Goal: Find specific page/section: Find specific page/section

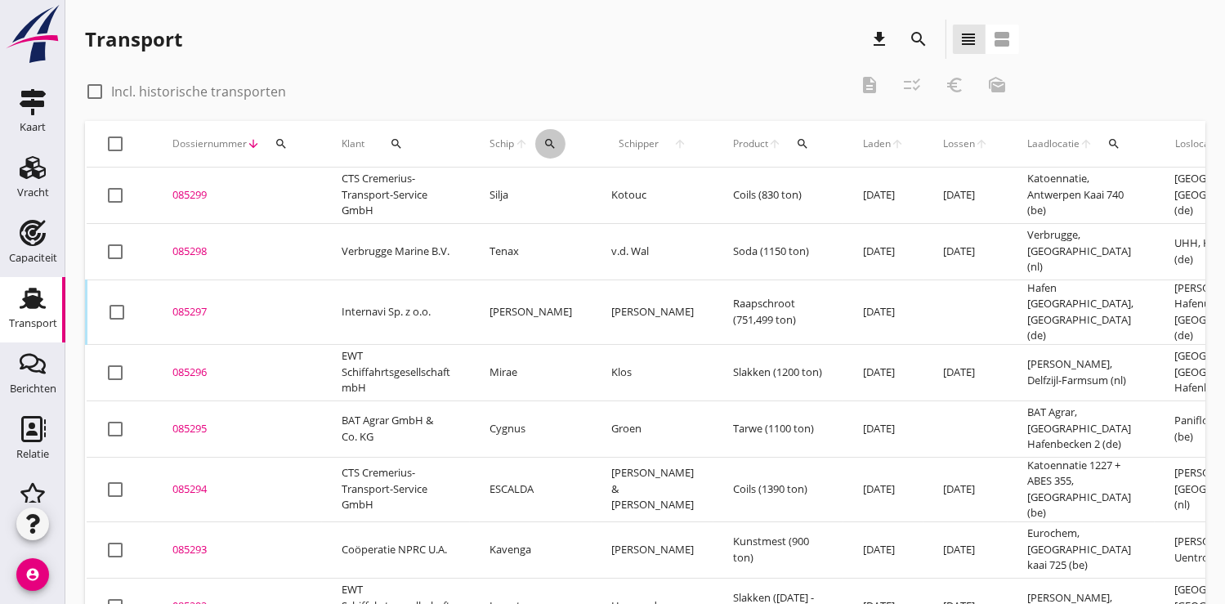
click at [554, 141] on icon "search" at bounding box center [549, 143] width 13 height 13
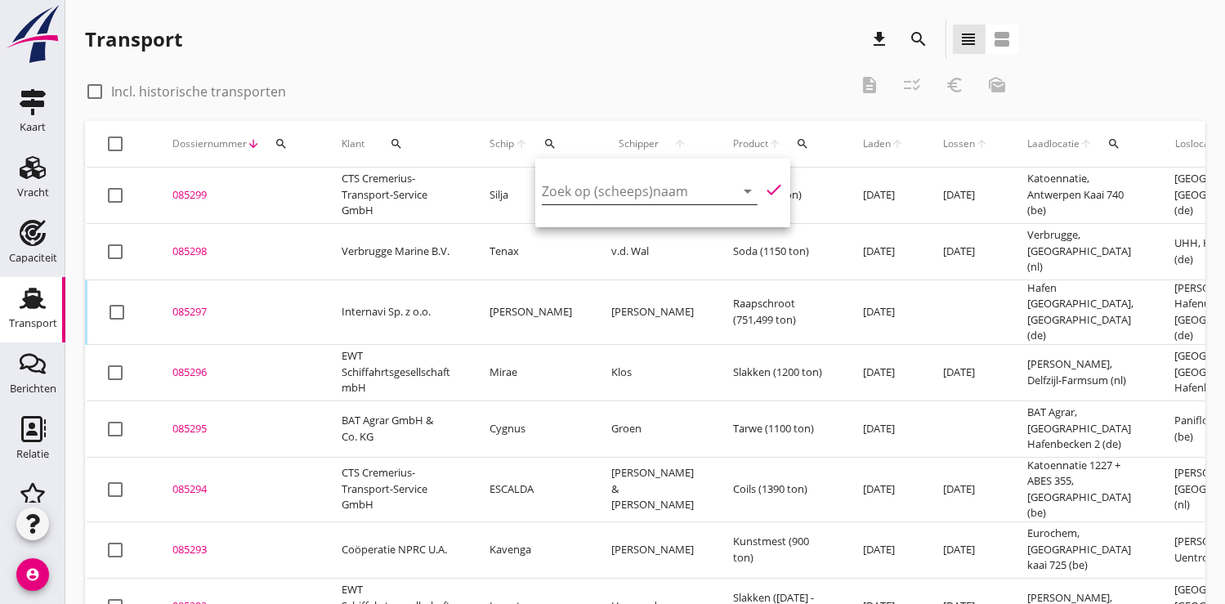
click at [568, 183] on input "Zoek op (scheeps)naam" at bounding box center [627, 191] width 170 height 26
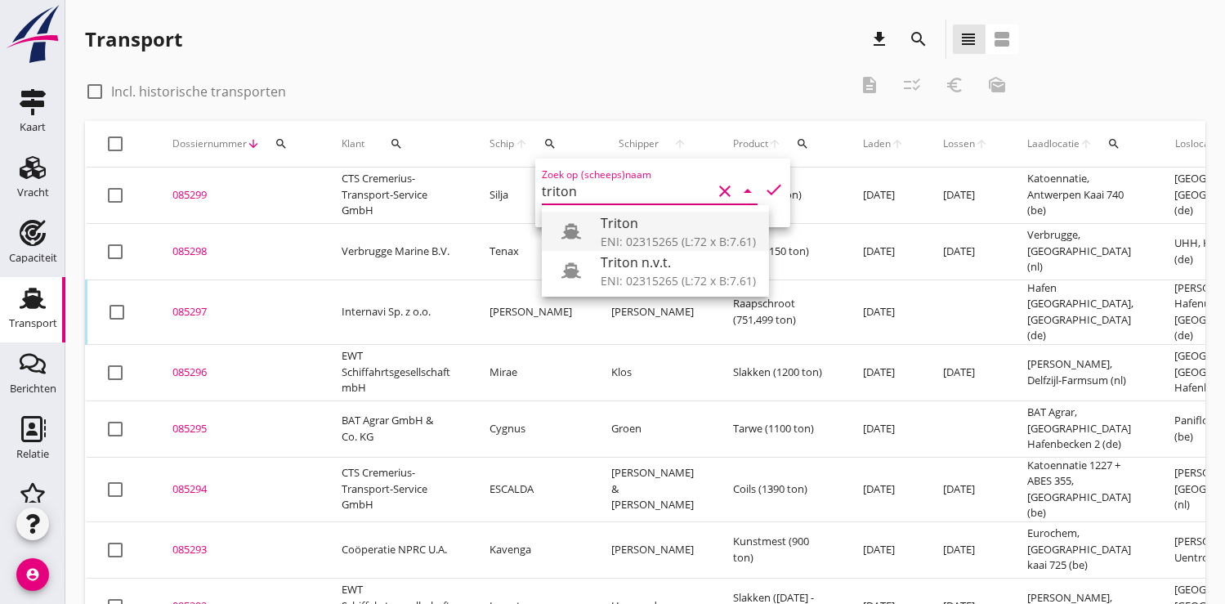
click at [669, 221] on div "Triton" at bounding box center [678, 223] width 155 height 20
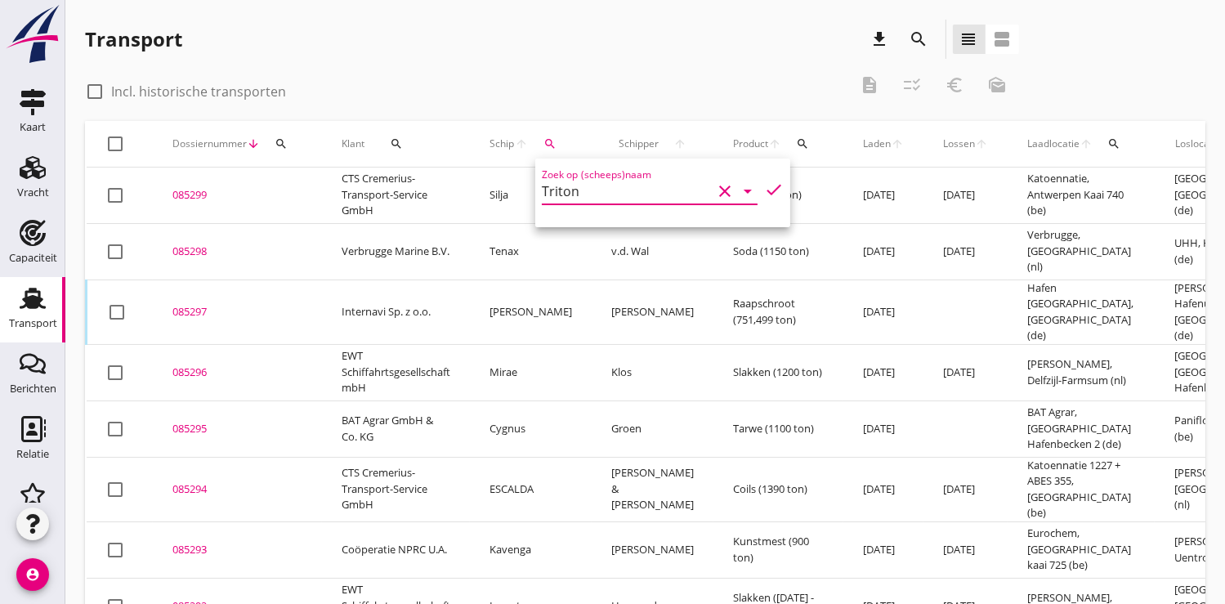
click at [765, 193] on icon "check" at bounding box center [774, 190] width 20 height 20
type input "Triton"
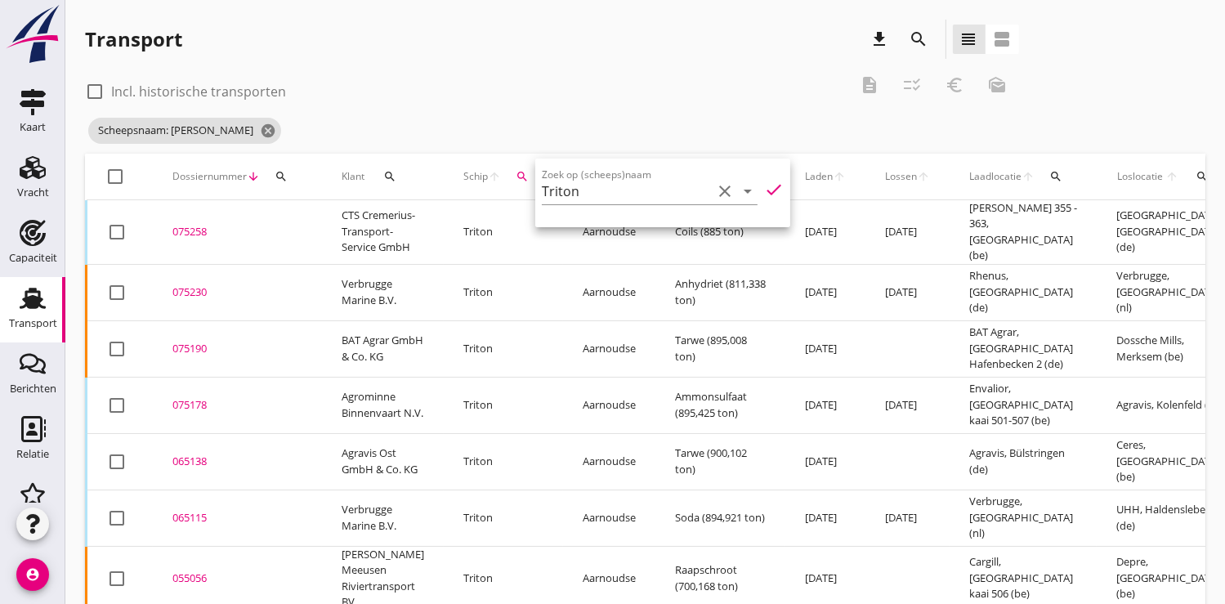
click at [208, 299] on td "075230 upload_file Drop hier uw bestand om het aan het dossier toe te voegen" at bounding box center [237, 292] width 169 height 56
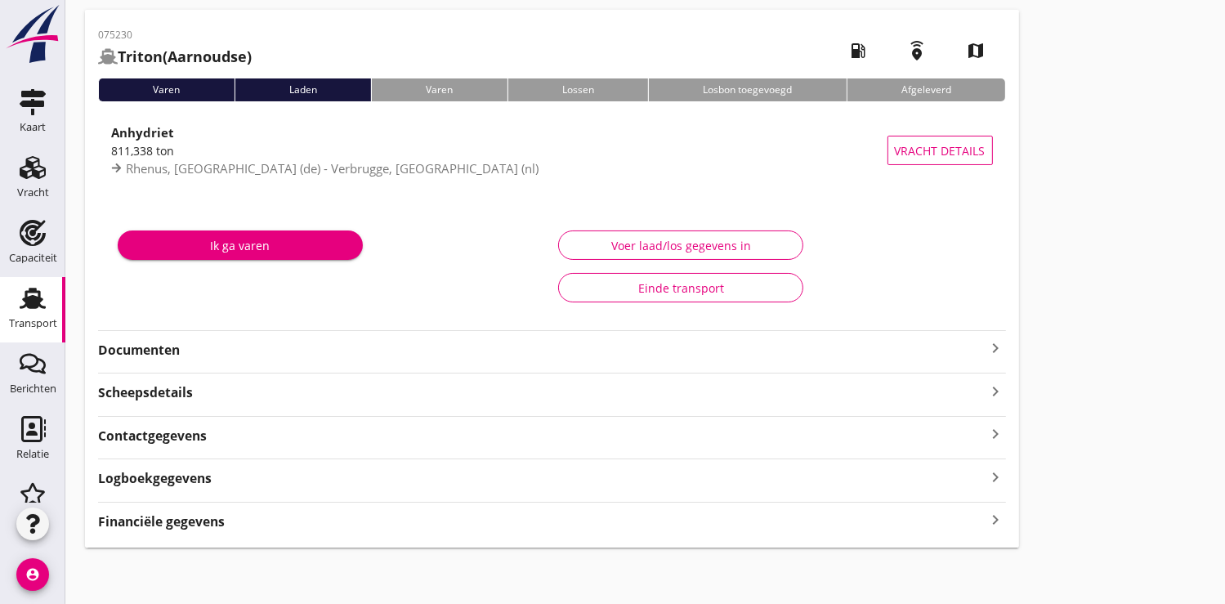
scroll to position [63, 0]
click at [170, 516] on strong "Financiële gegevens" at bounding box center [161, 521] width 127 height 19
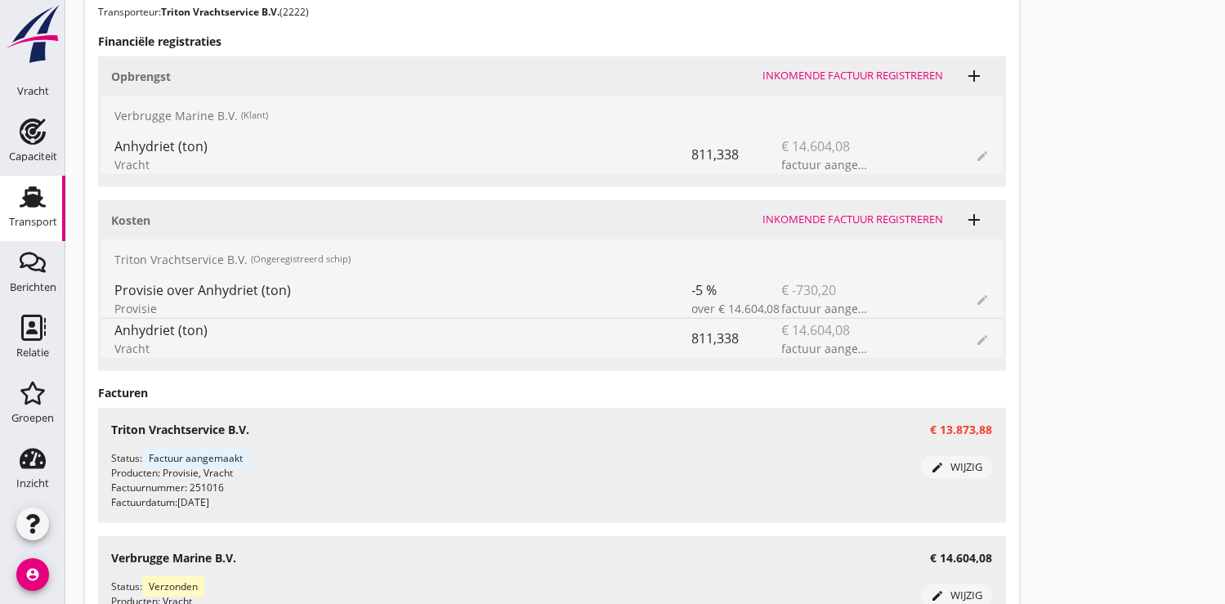
scroll to position [169, 0]
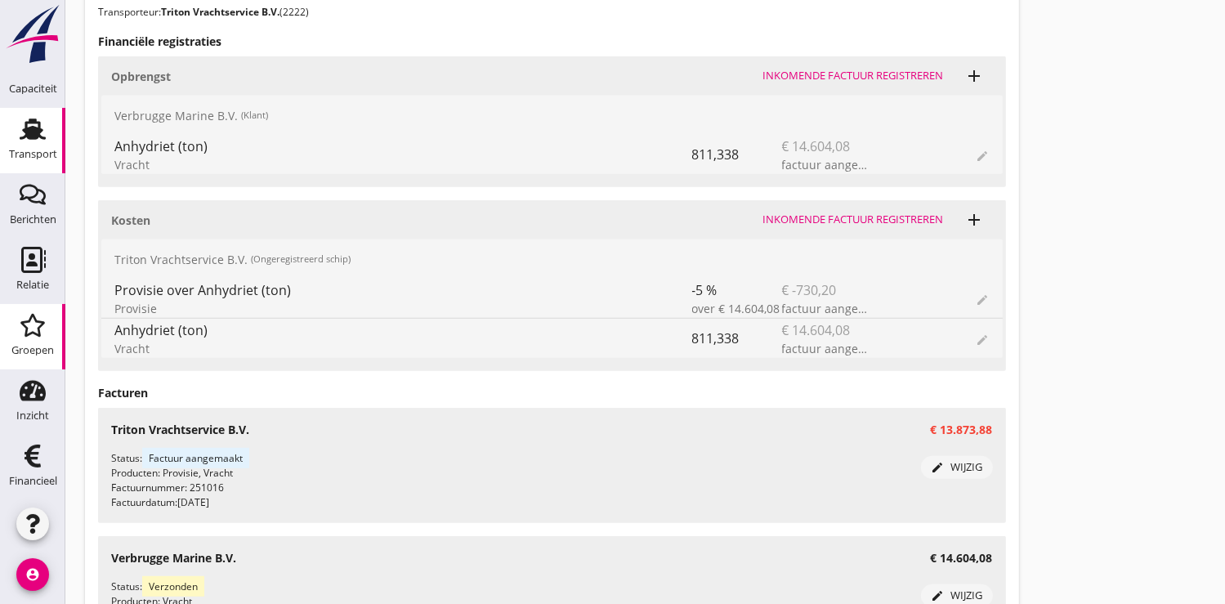
click at [33, 329] on icon "Groepen" at bounding box center [33, 325] width 26 height 26
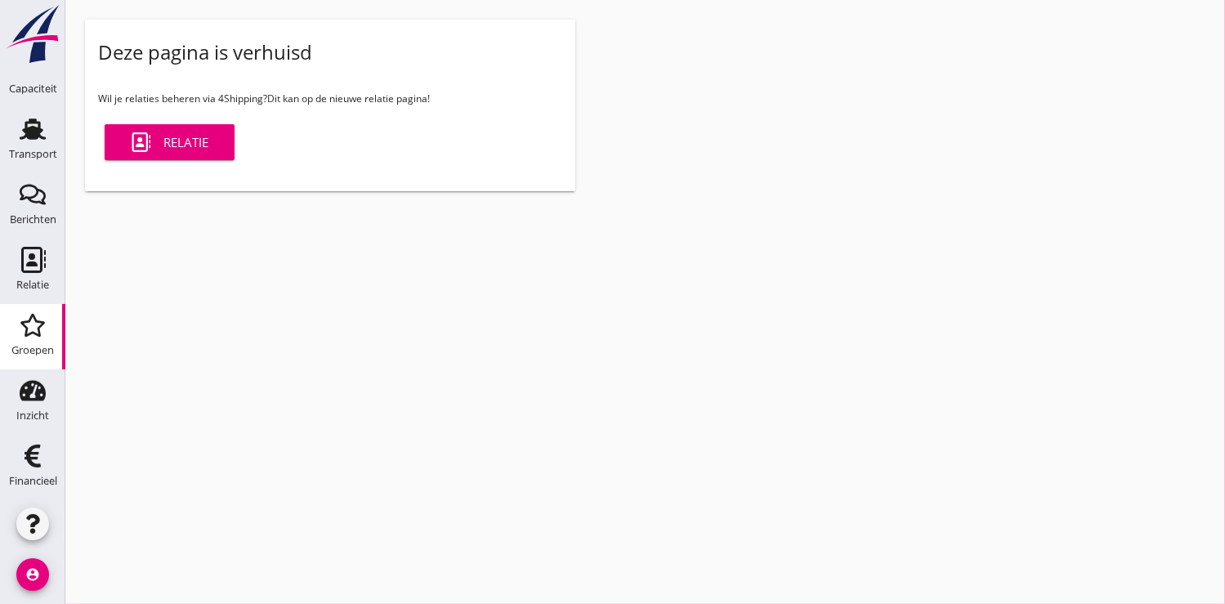
click at [177, 139] on div "Relatie" at bounding box center [170, 142] width 78 height 20
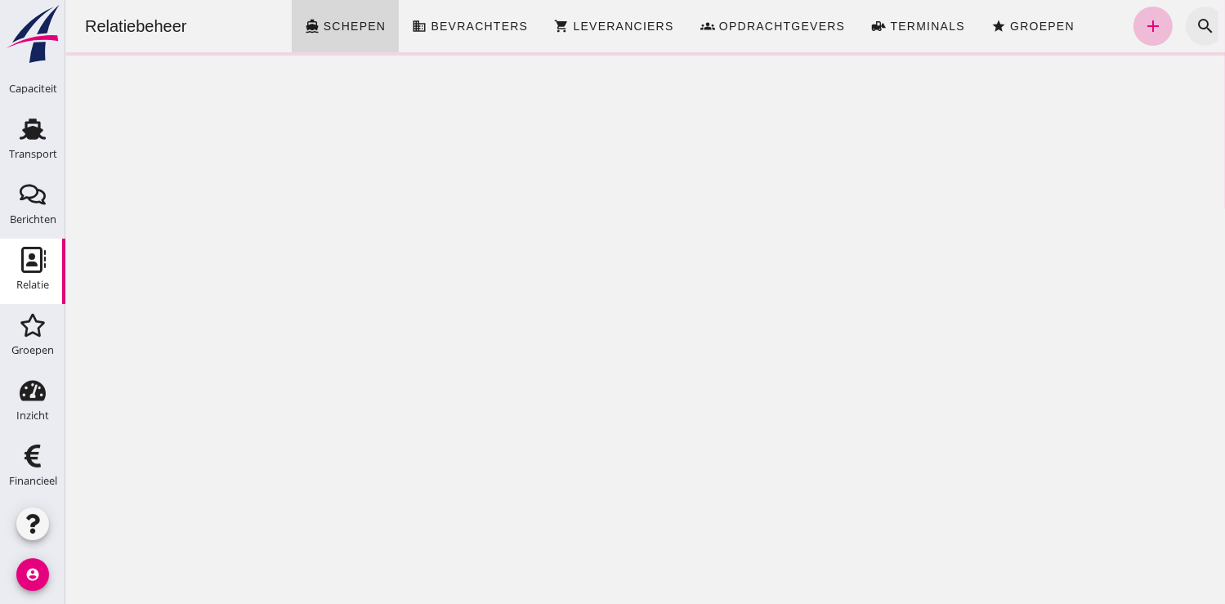
click at [1195, 29] on icon "search" at bounding box center [1205, 26] width 20 height 20
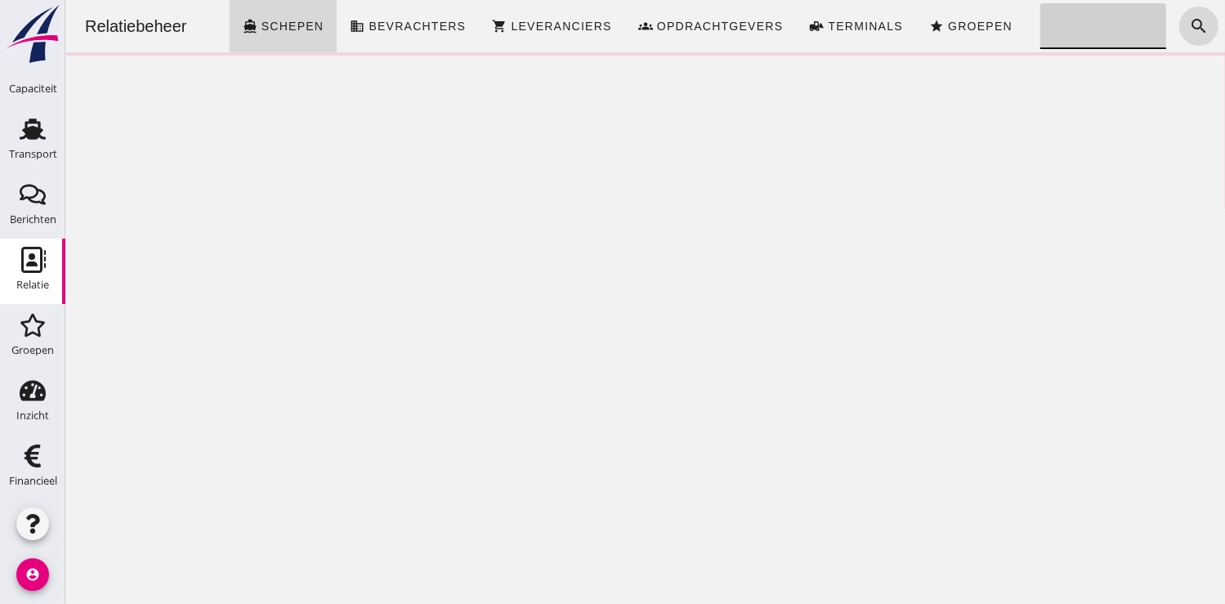
click input "Zoeken..."
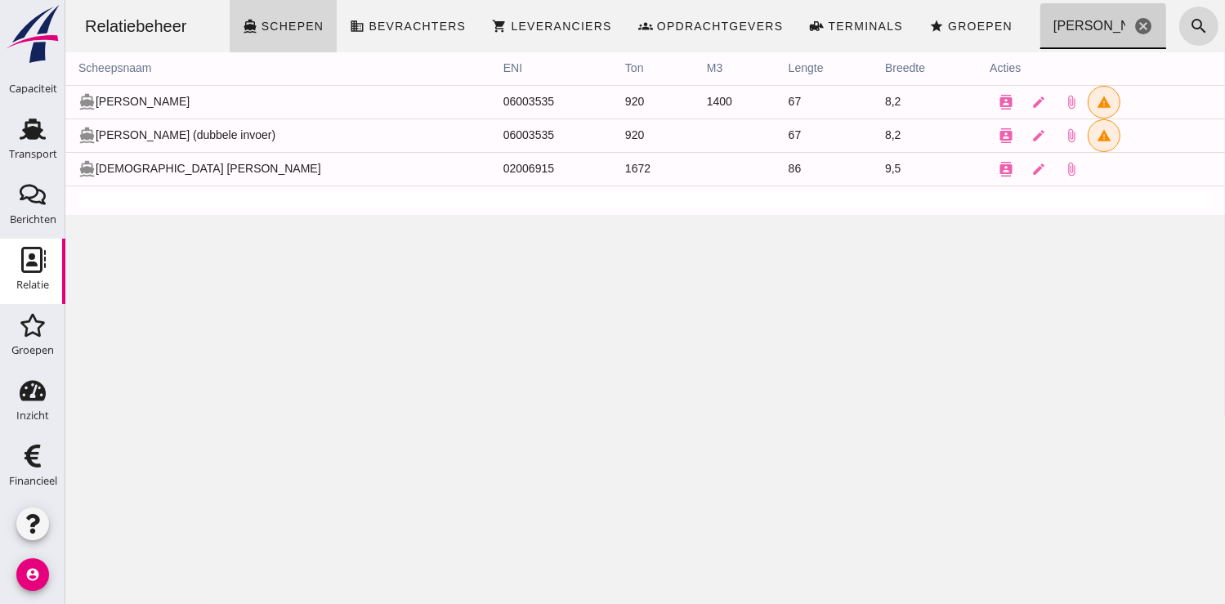
type input "[PERSON_NAME]"
click at [125, 98] on td "directions_boat Anna Z" at bounding box center [277, 102] width 425 height 34
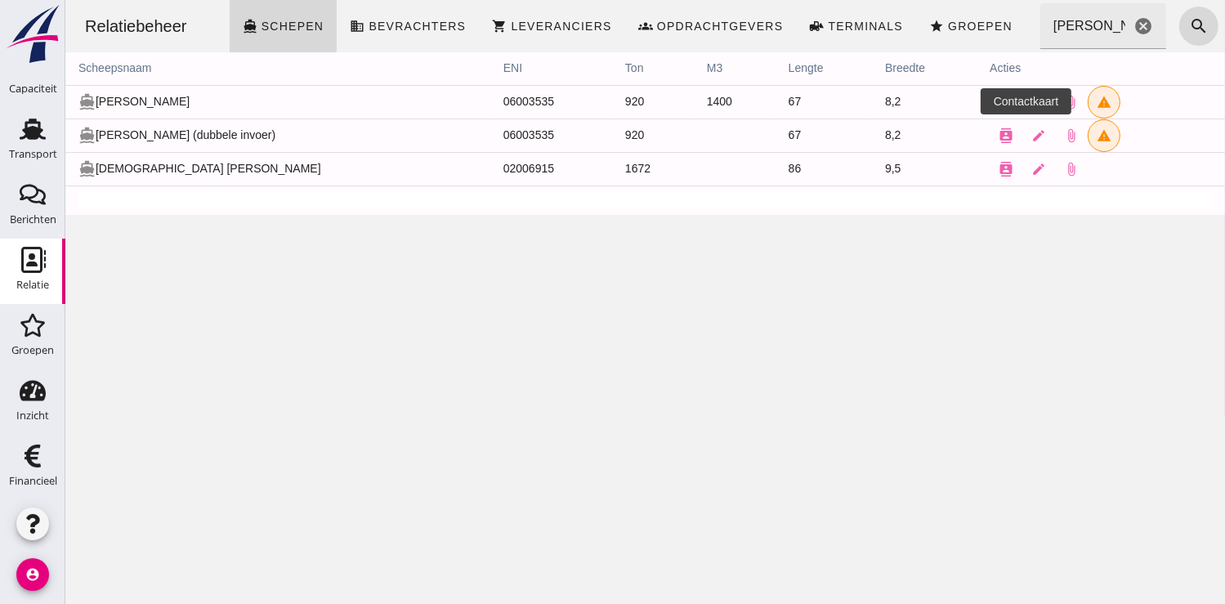
click at [998, 99] on icon "contacts" at bounding box center [1005, 102] width 15 height 15
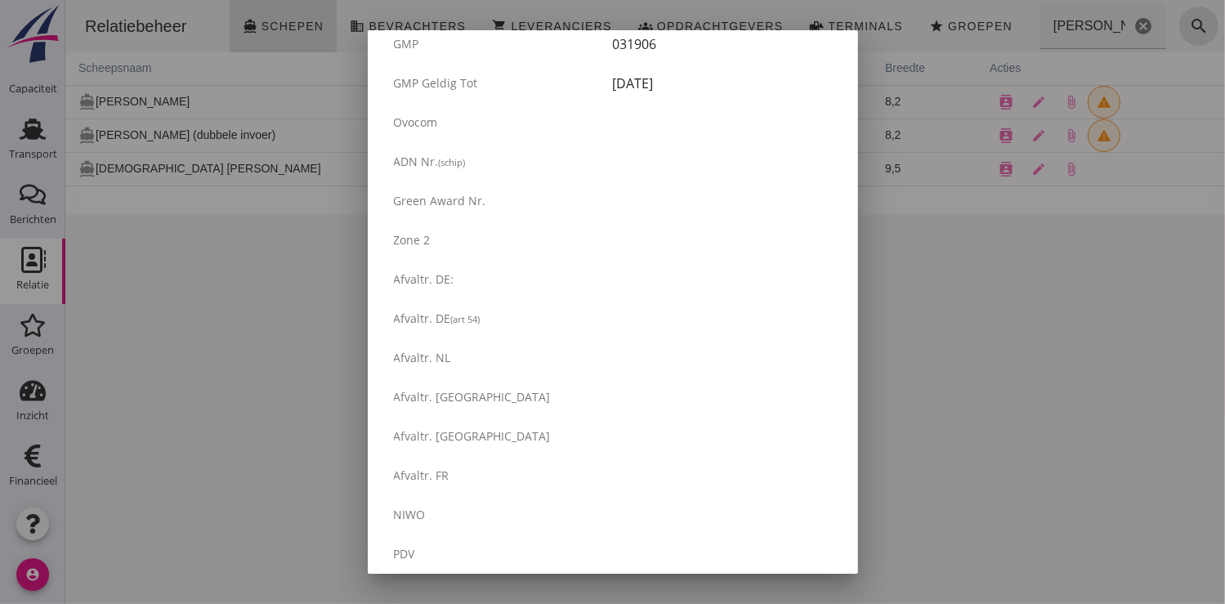
scroll to position [2775, 0]
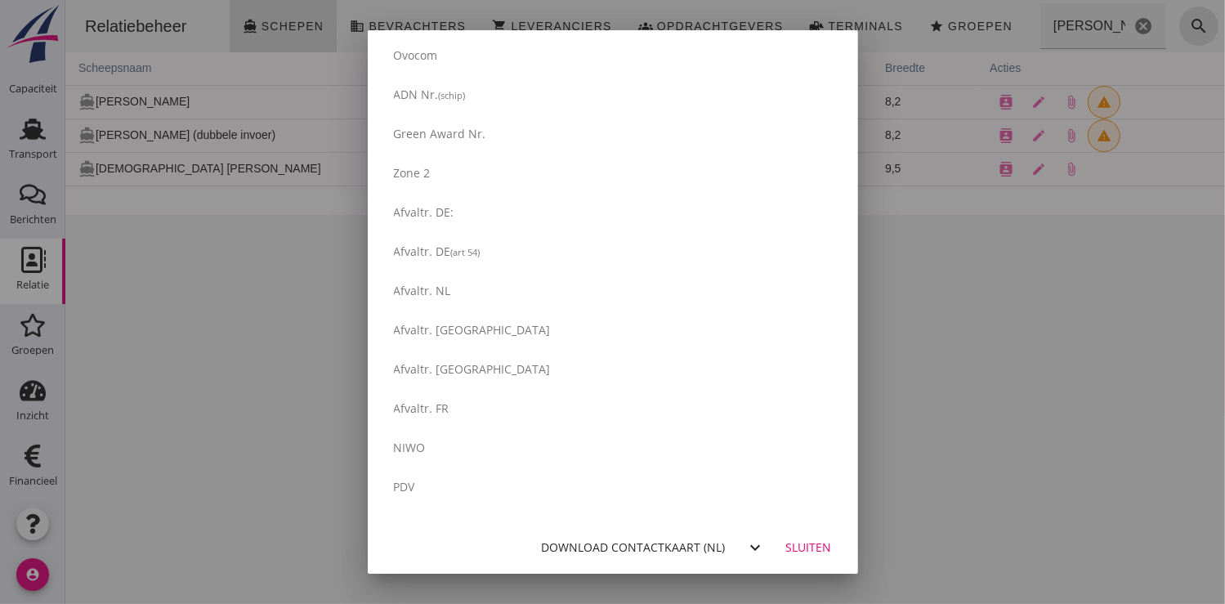
click at [1062, 496] on div at bounding box center [612, 302] width 1225 height 604
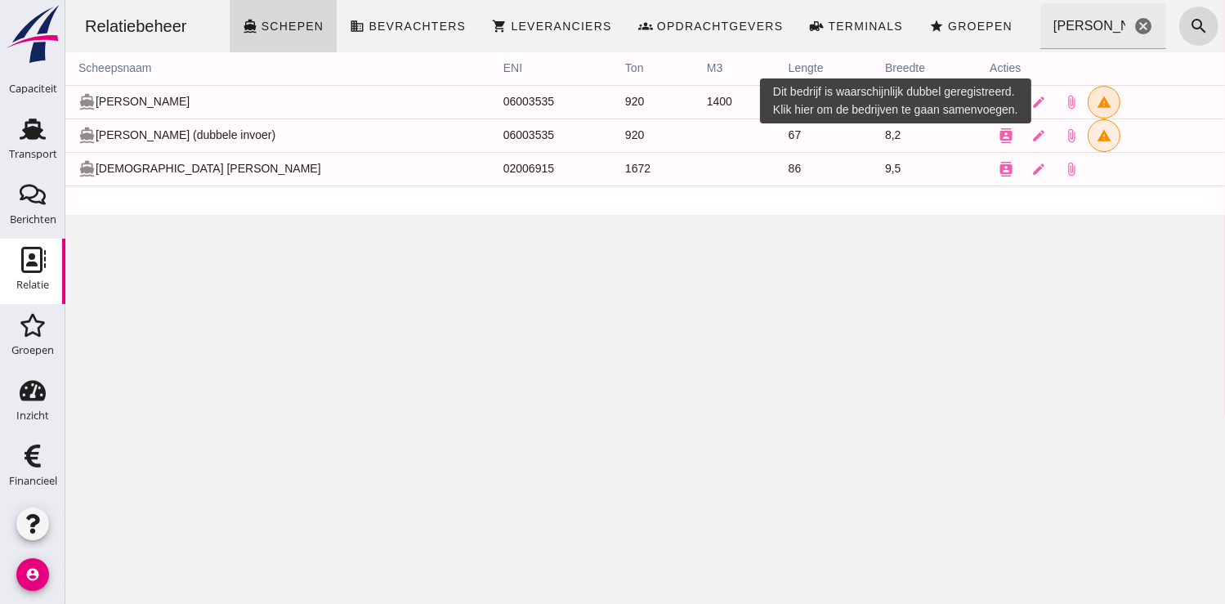
click at [1096, 101] on icon "warning" at bounding box center [1103, 102] width 15 height 15
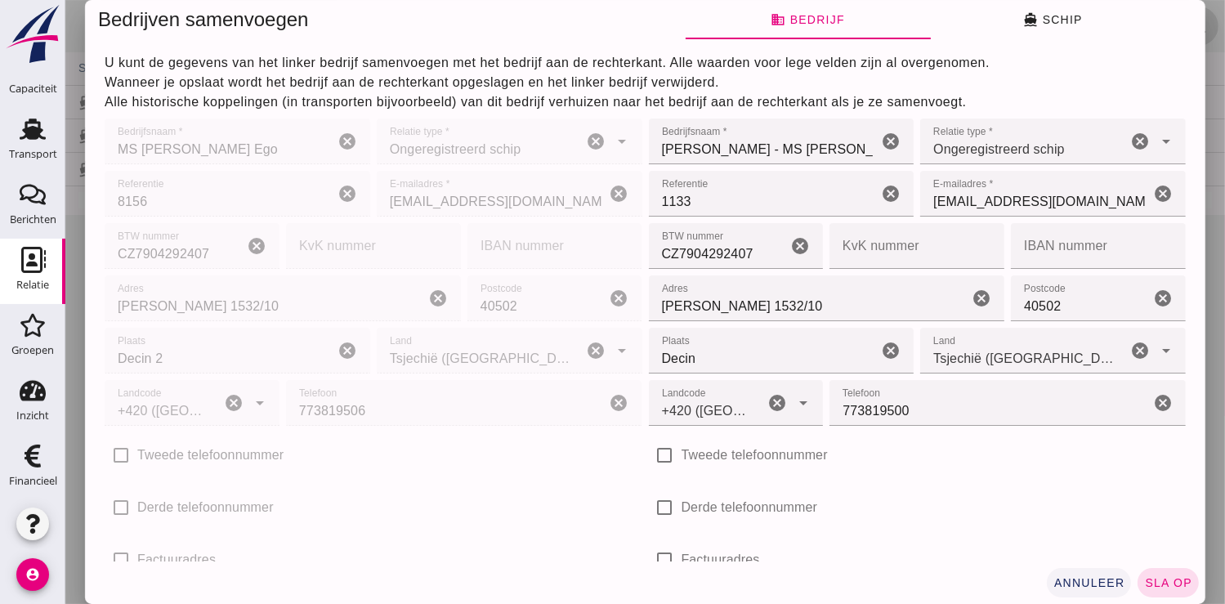
click span "annuleer"
type input "+420 (CZ)"
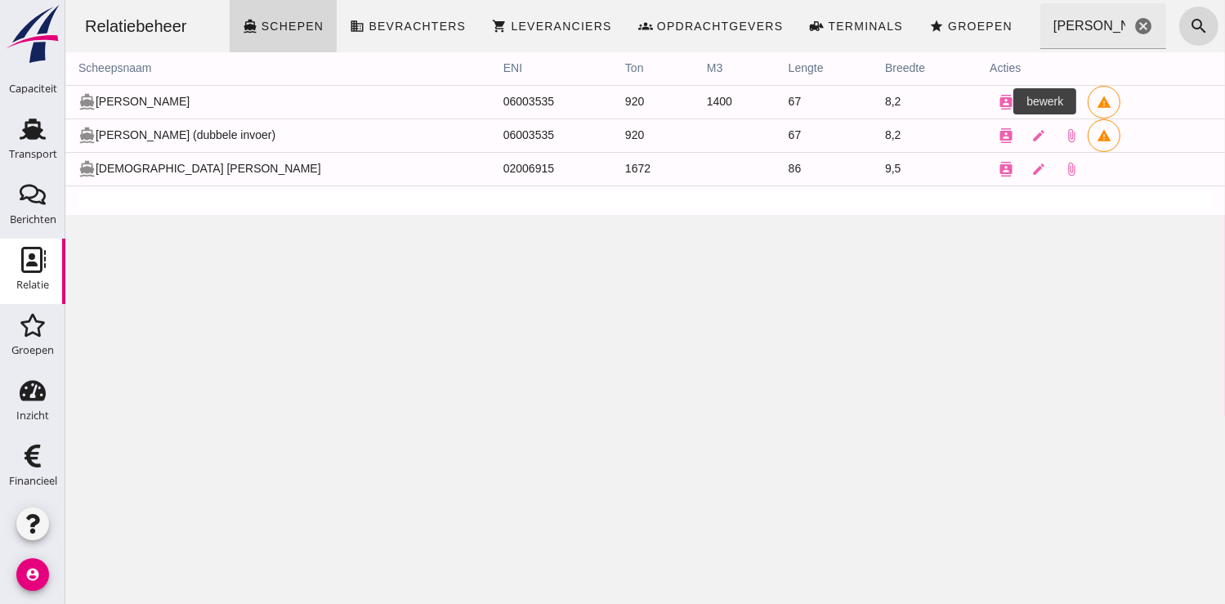
click at [1030, 101] on icon "edit" at bounding box center [1037, 102] width 15 height 15
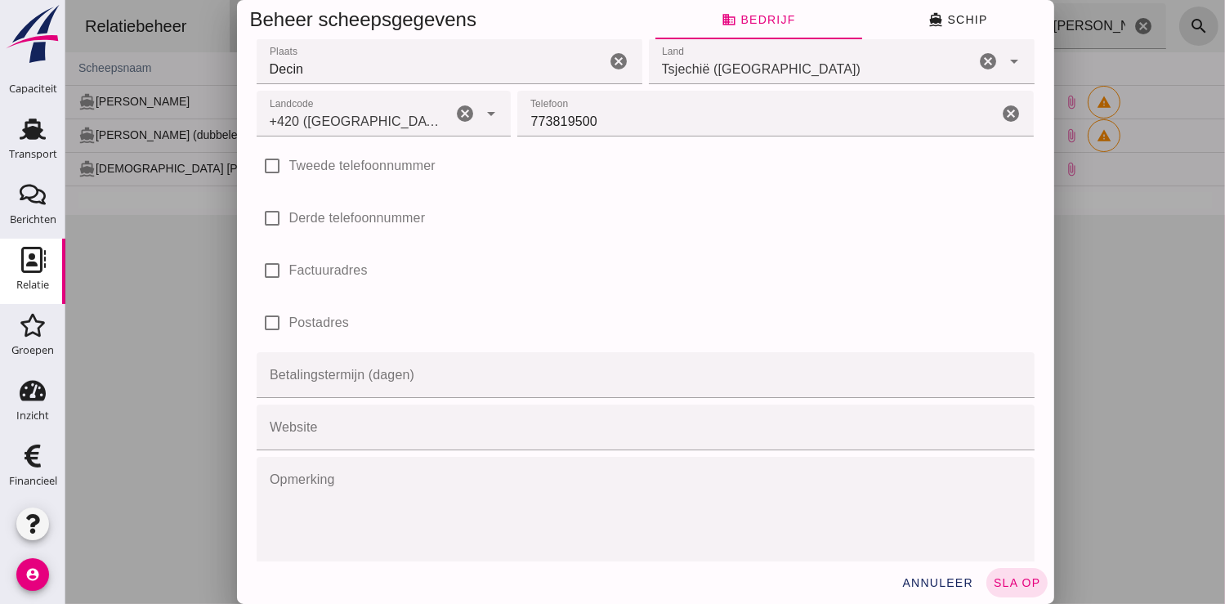
scroll to position [334, 0]
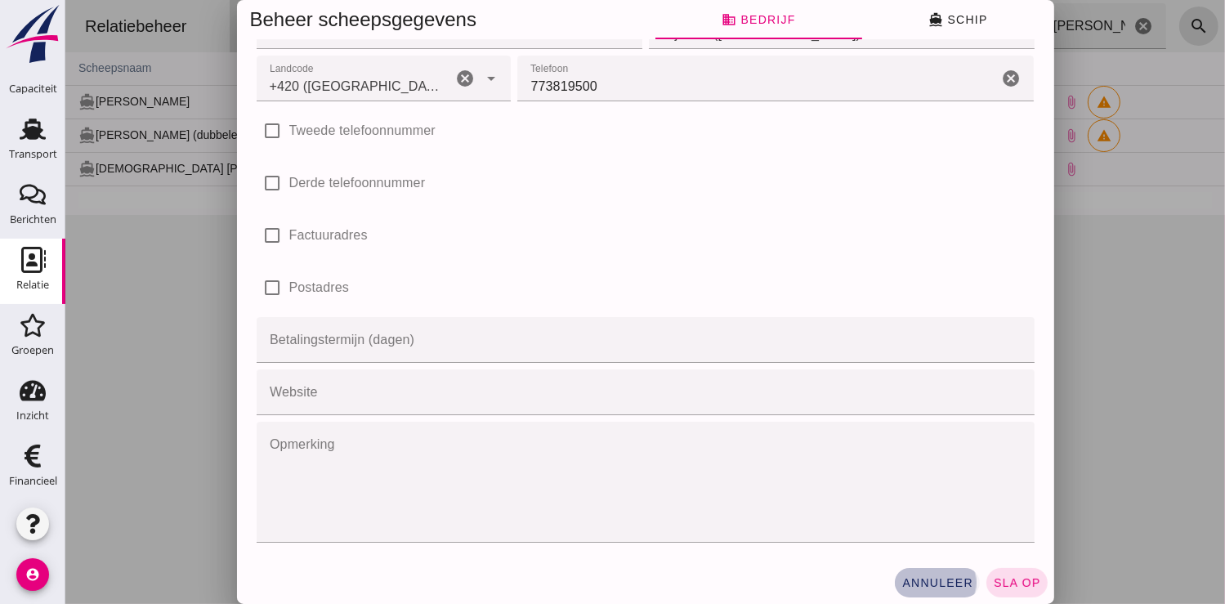
click span "annuleer"
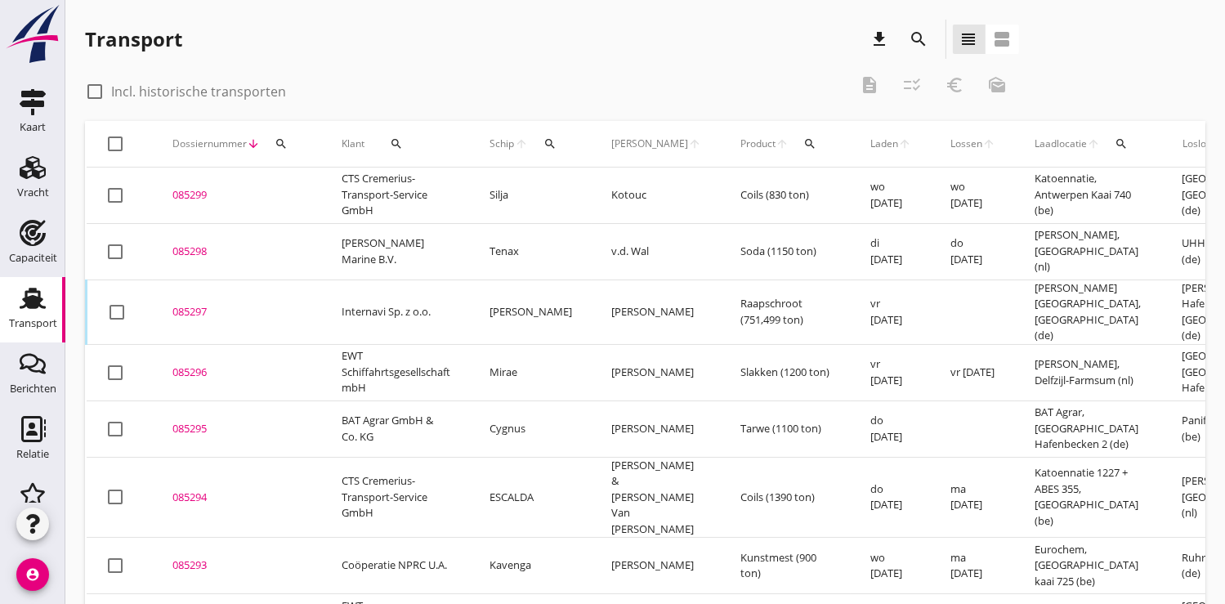
click at [551, 148] on icon "search" at bounding box center [549, 143] width 13 height 13
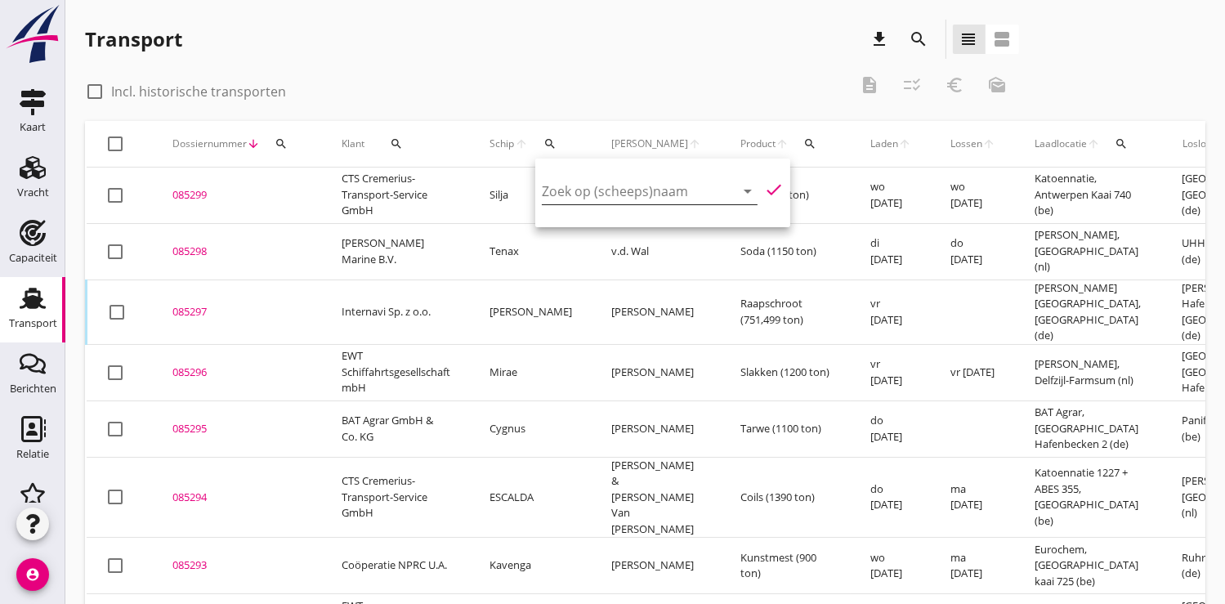
click at [560, 198] on input "Zoek op (scheeps)naam" at bounding box center [627, 191] width 170 height 26
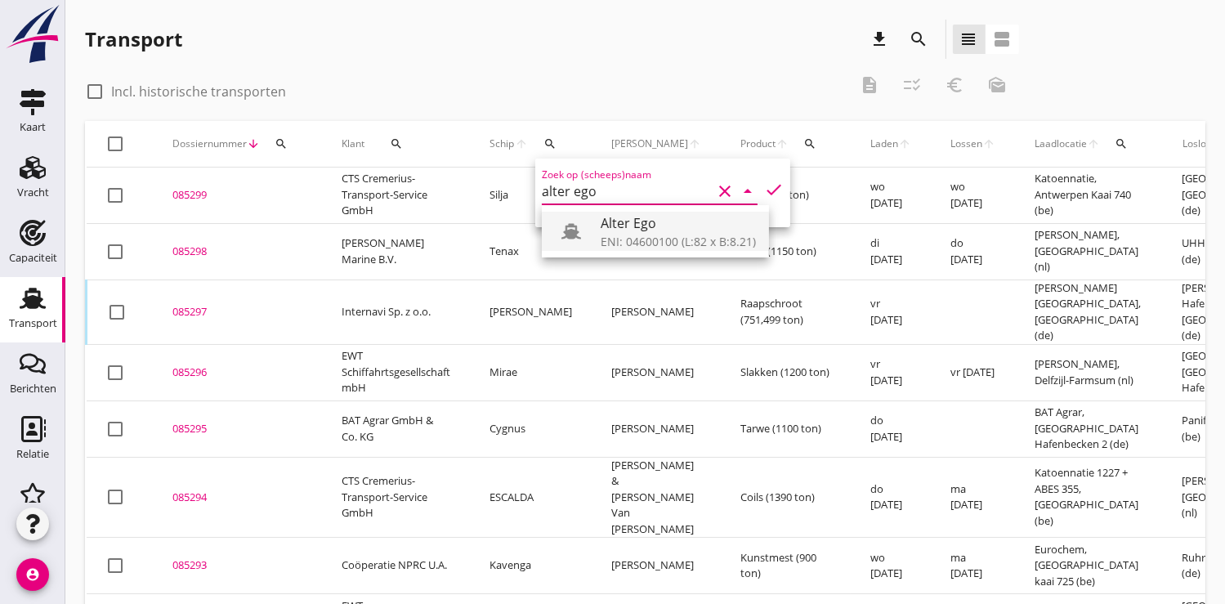
click at [611, 234] on div "ENI: 04600100 (L:82 x B:8.21)" at bounding box center [678, 241] width 155 height 17
click at [764, 180] on icon "check" at bounding box center [774, 190] width 20 height 20
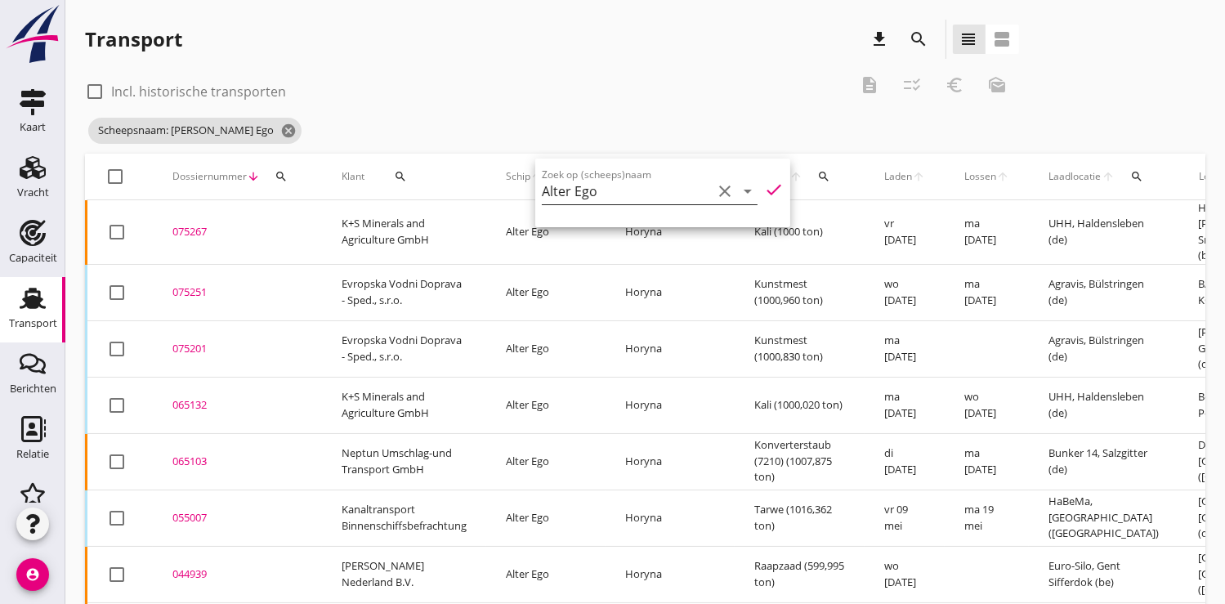
click at [603, 194] on input "Alter Ego" at bounding box center [627, 191] width 170 height 26
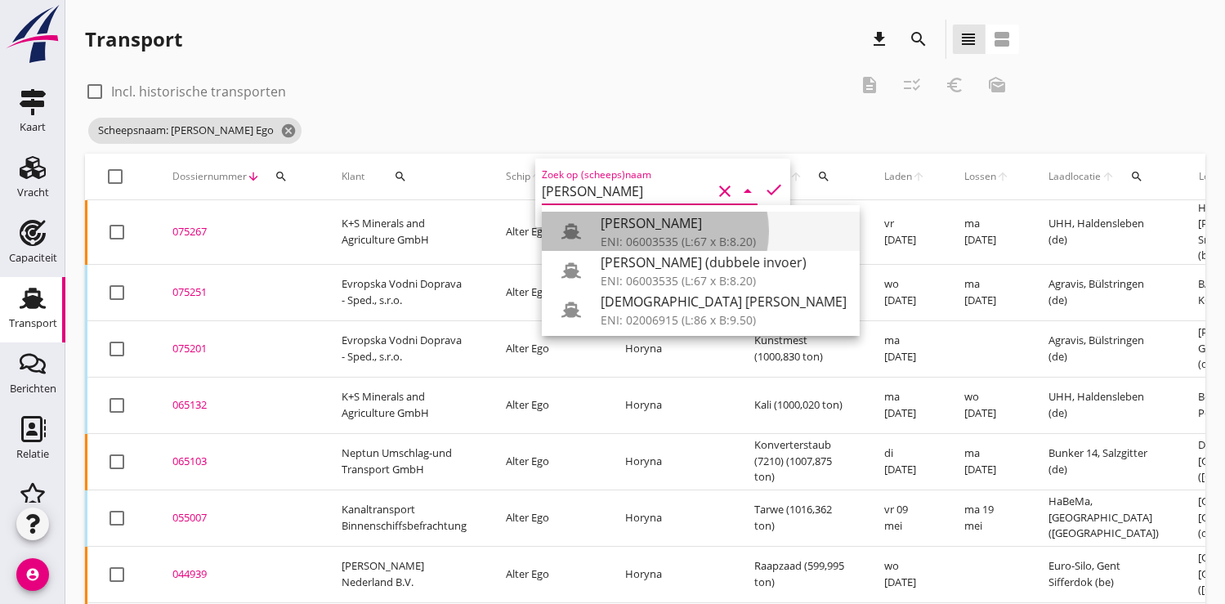
click at [659, 230] on div "[PERSON_NAME]" at bounding box center [724, 223] width 246 height 20
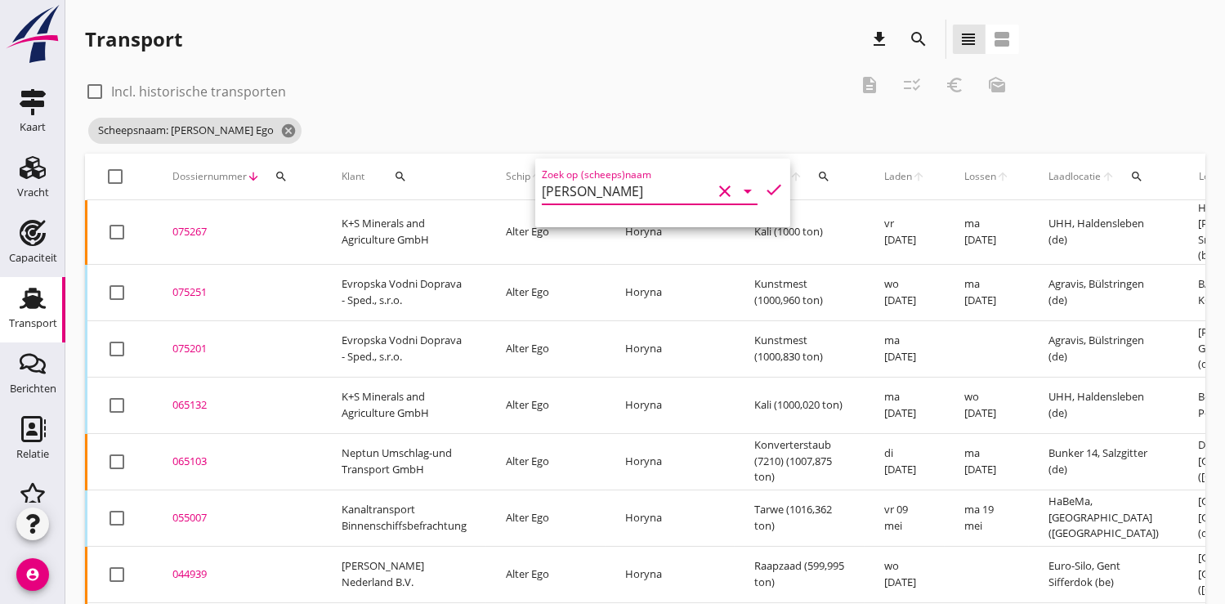
click at [764, 190] on icon "check" at bounding box center [774, 190] width 20 height 20
type input "[PERSON_NAME]"
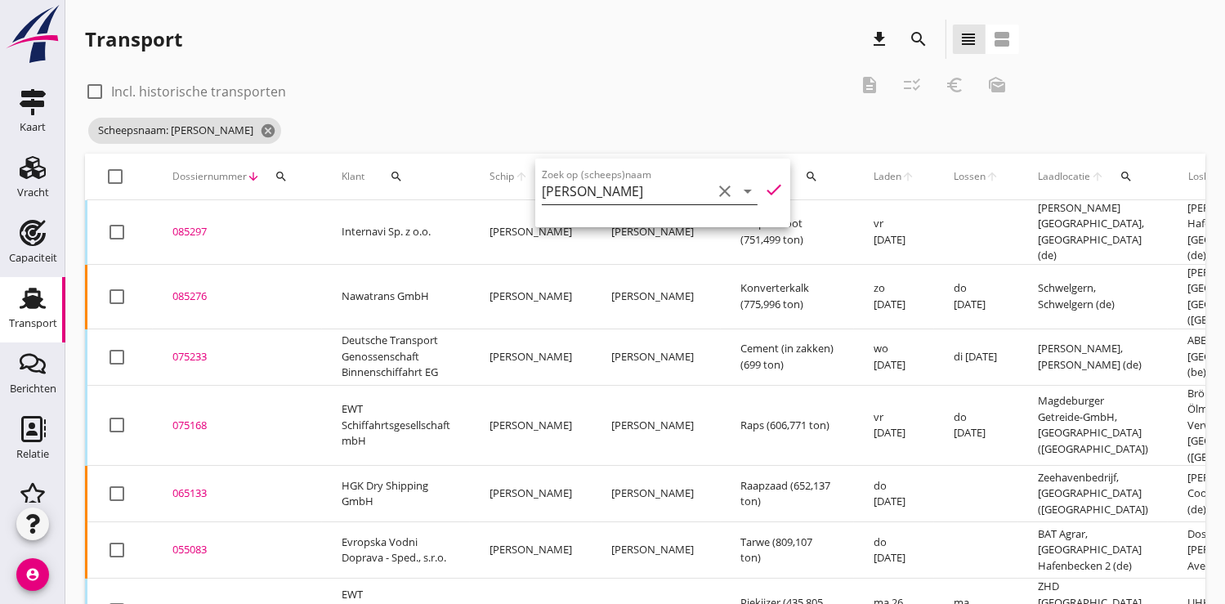
click at [715, 197] on icon "clear" at bounding box center [725, 191] width 20 height 20
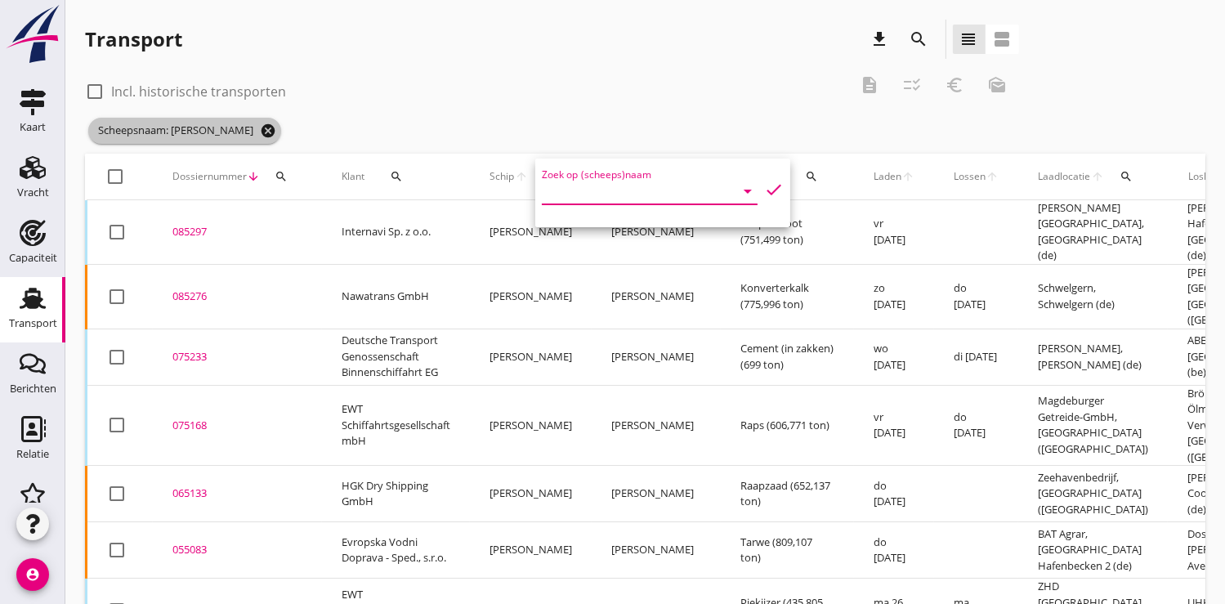
click at [260, 130] on icon "cancel" at bounding box center [268, 131] width 16 height 16
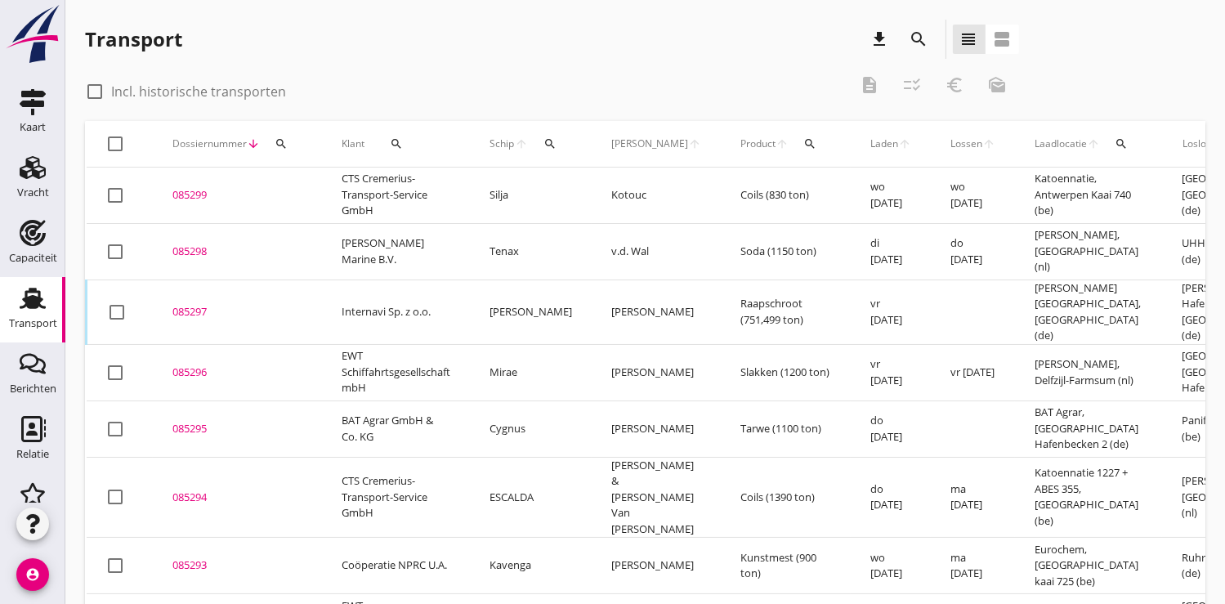
click at [247, 304] on div "085297" at bounding box center [237, 312] width 130 height 16
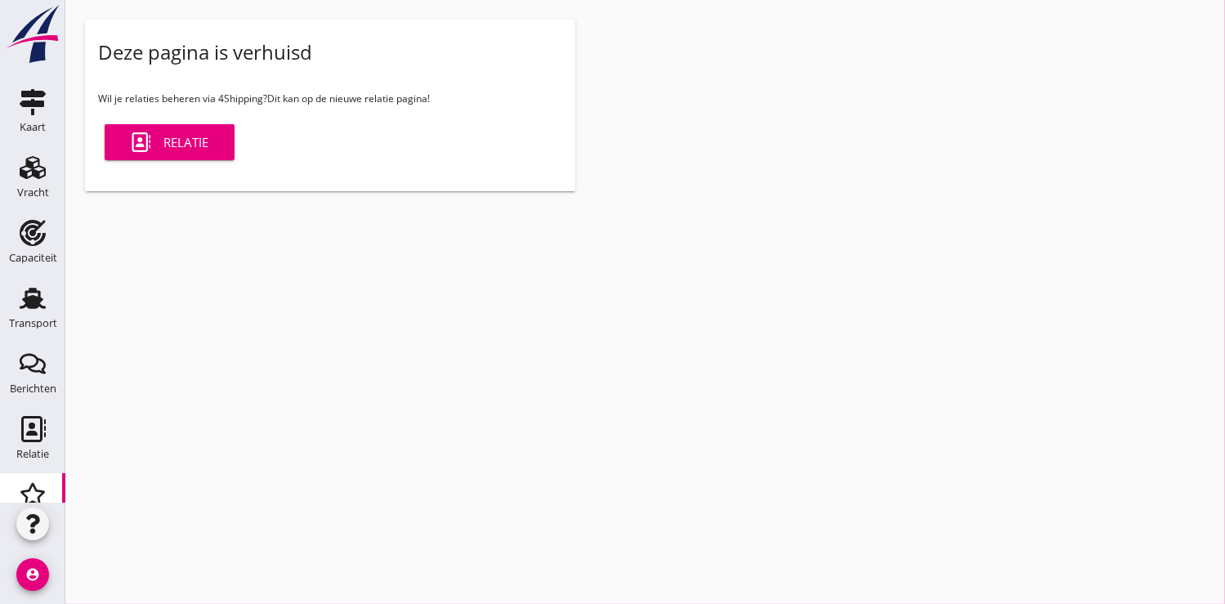
scroll to position [169, 0]
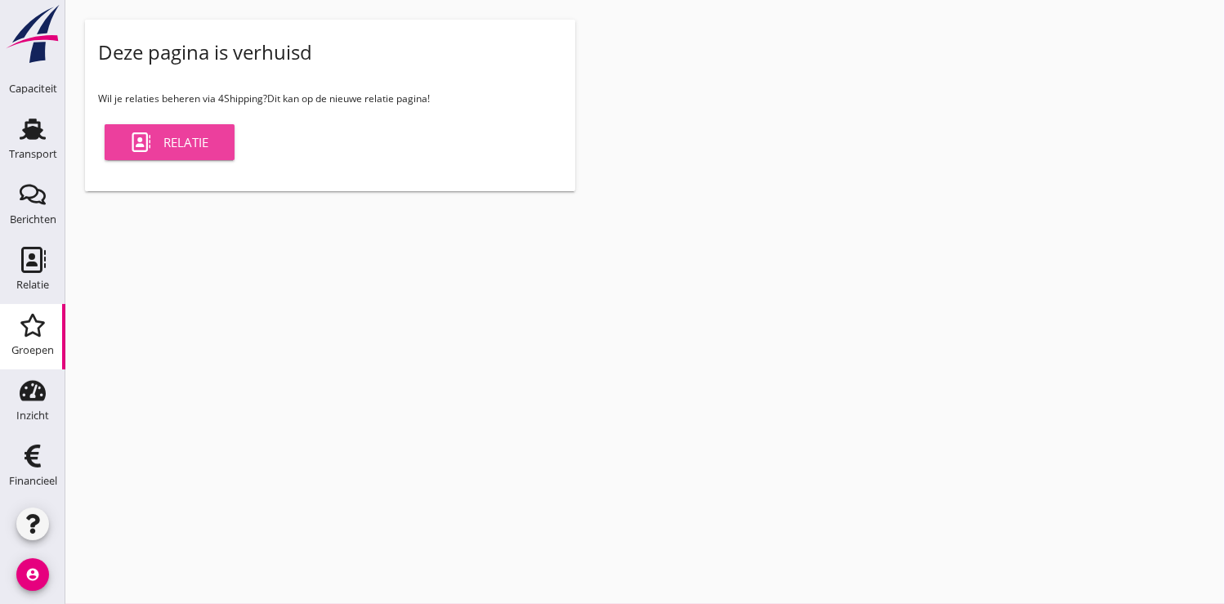
click at [193, 137] on div "Relatie" at bounding box center [170, 142] width 78 height 20
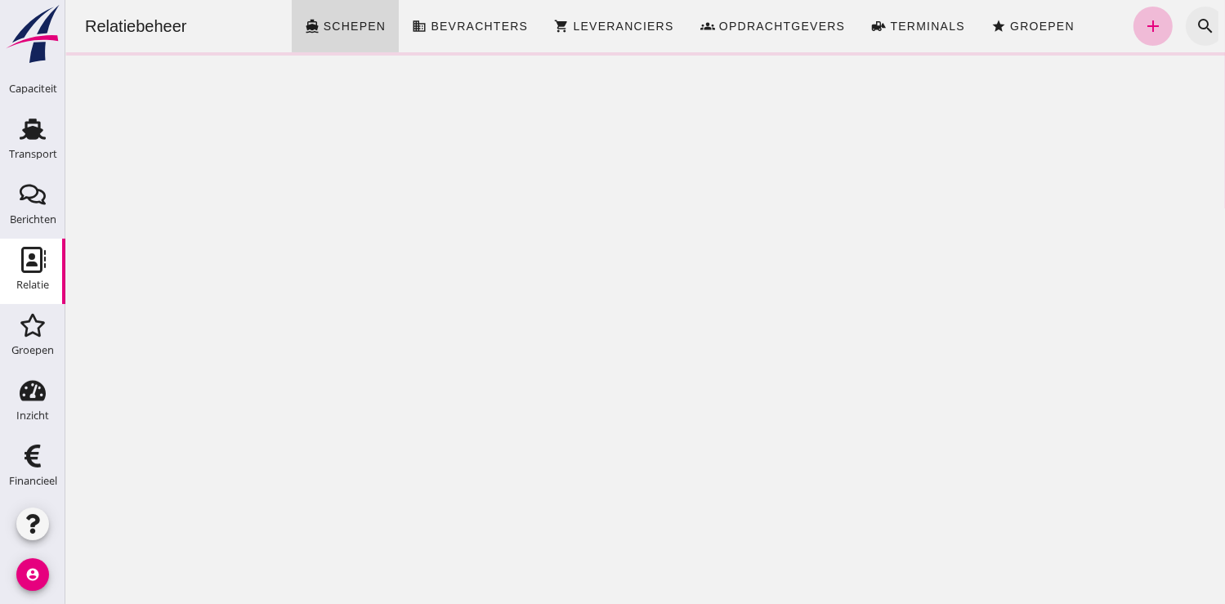
click at [1195, 24] on icon "search" at bounding box center [1205, 26] width 20 height 20
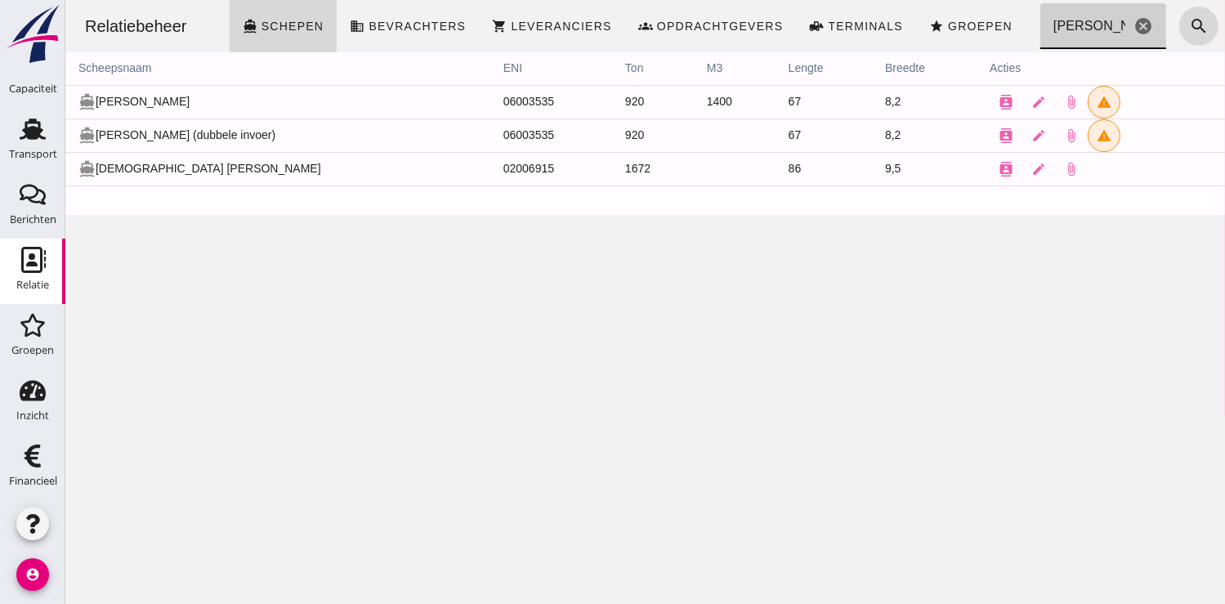
type input "anna"
click icon "cancel"
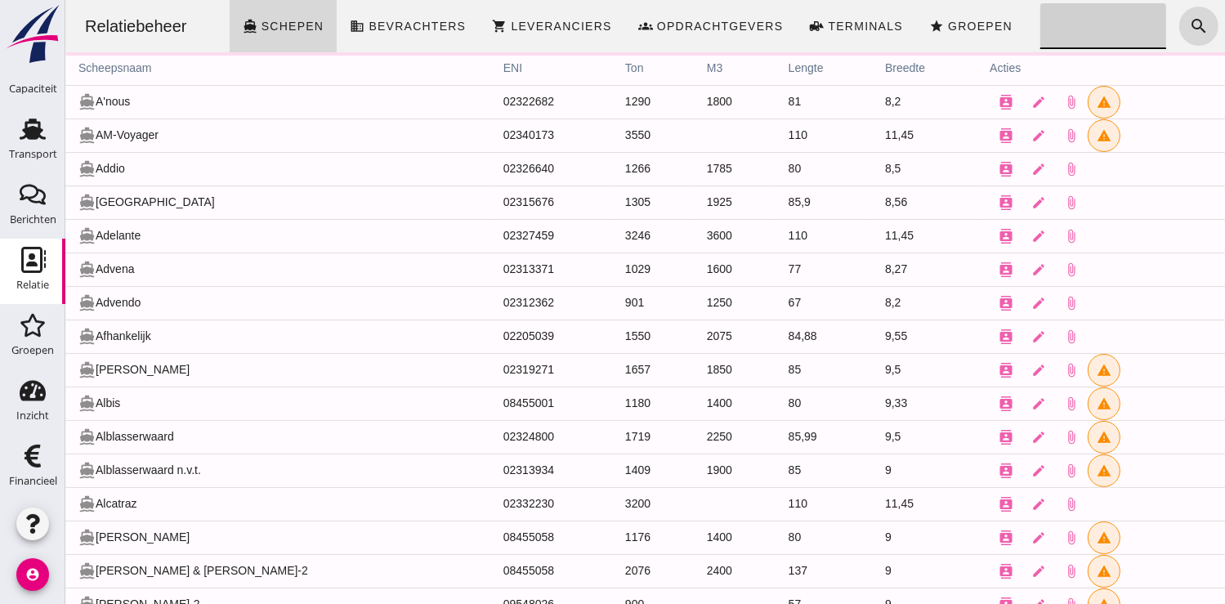
click input "Zoeken..."
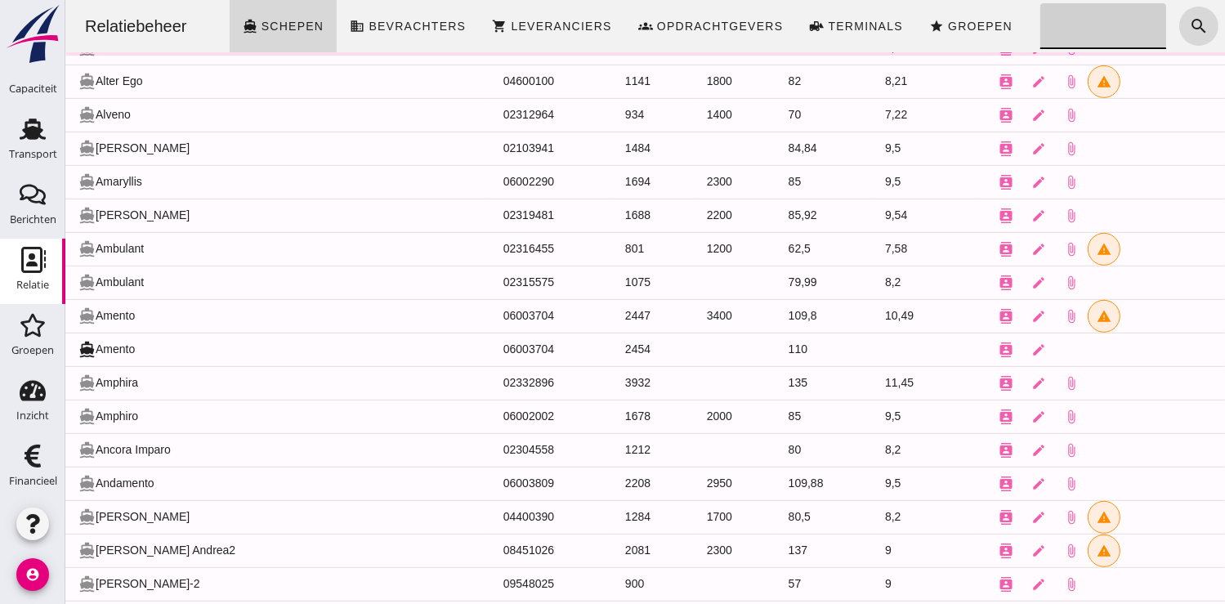
scroll to position [484, 0]
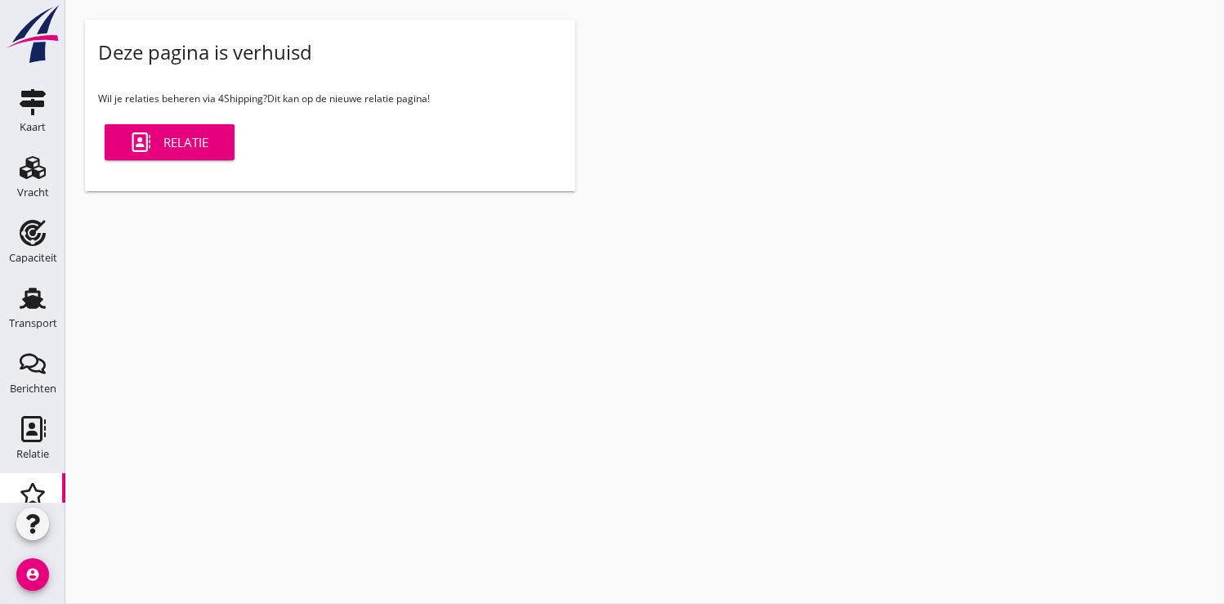
scroll to position [169, 0]
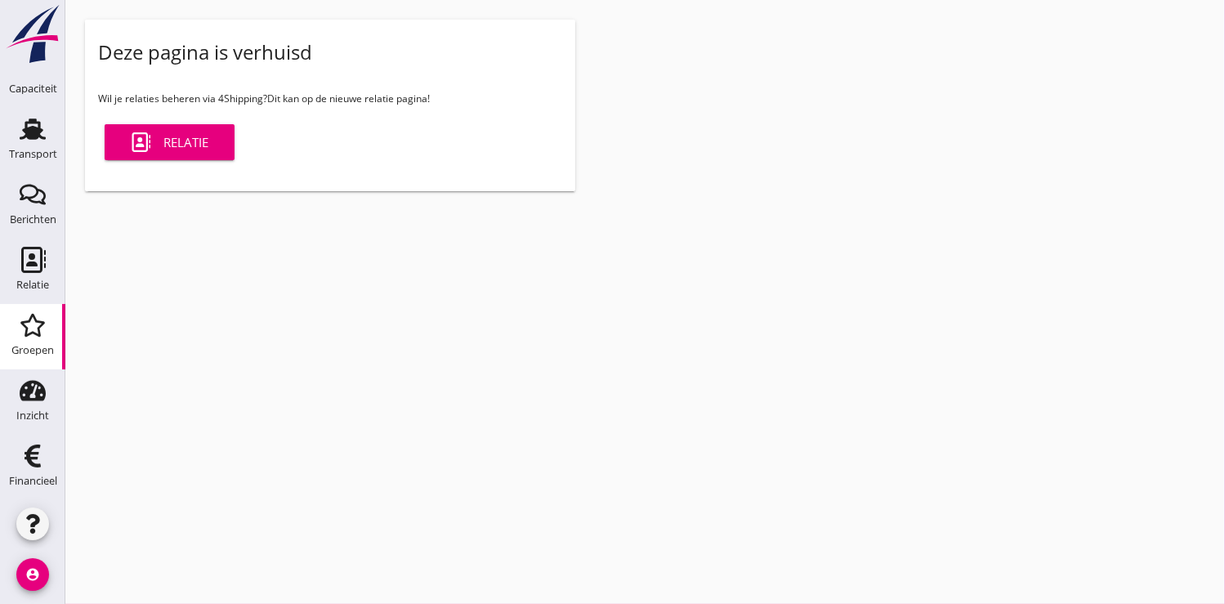
click at [181, 139] on div "Relatie" at bounding box center [170, 142] width 78 height 20
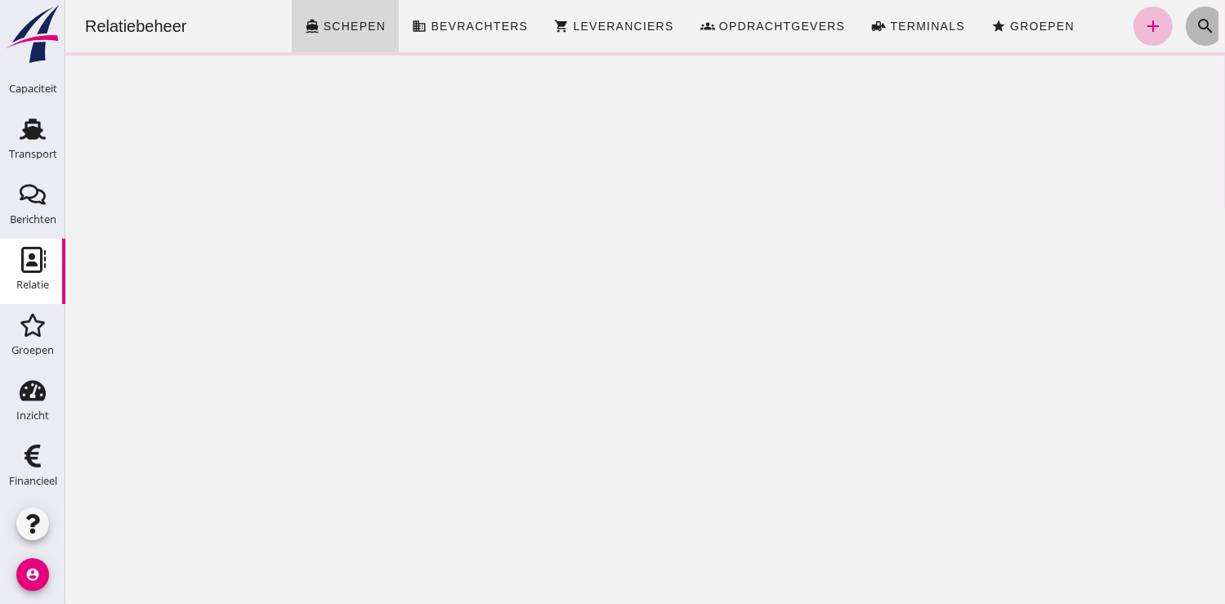
click at [1195, 20] on icon "search" at bounding box center [1205, 26] width 20 height 20
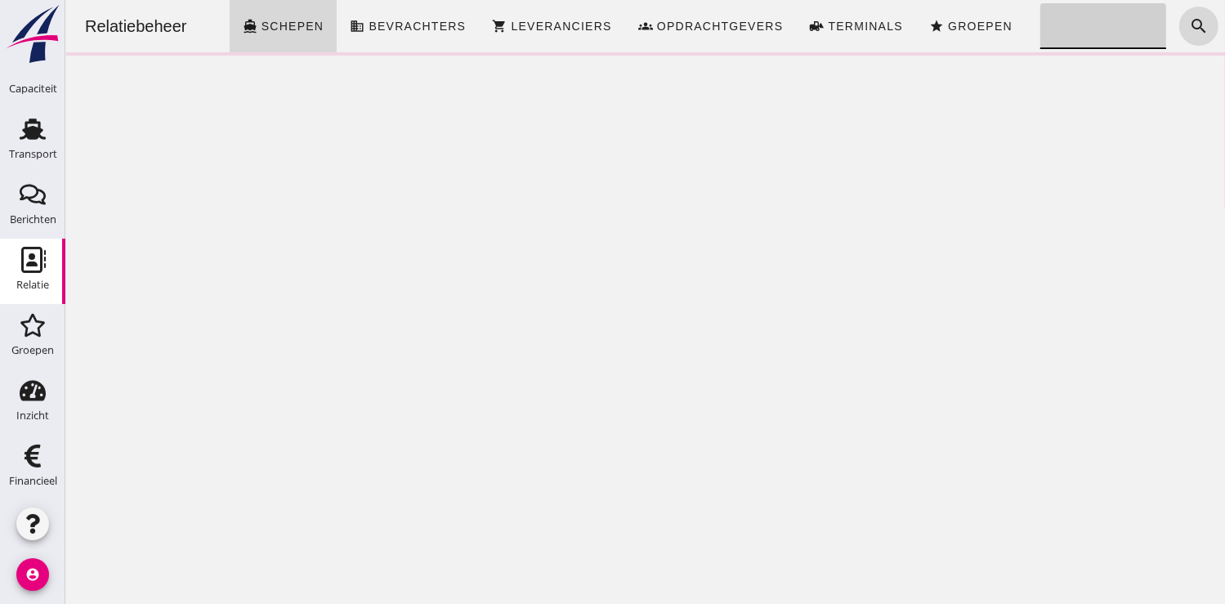
click input "Zoeken..."
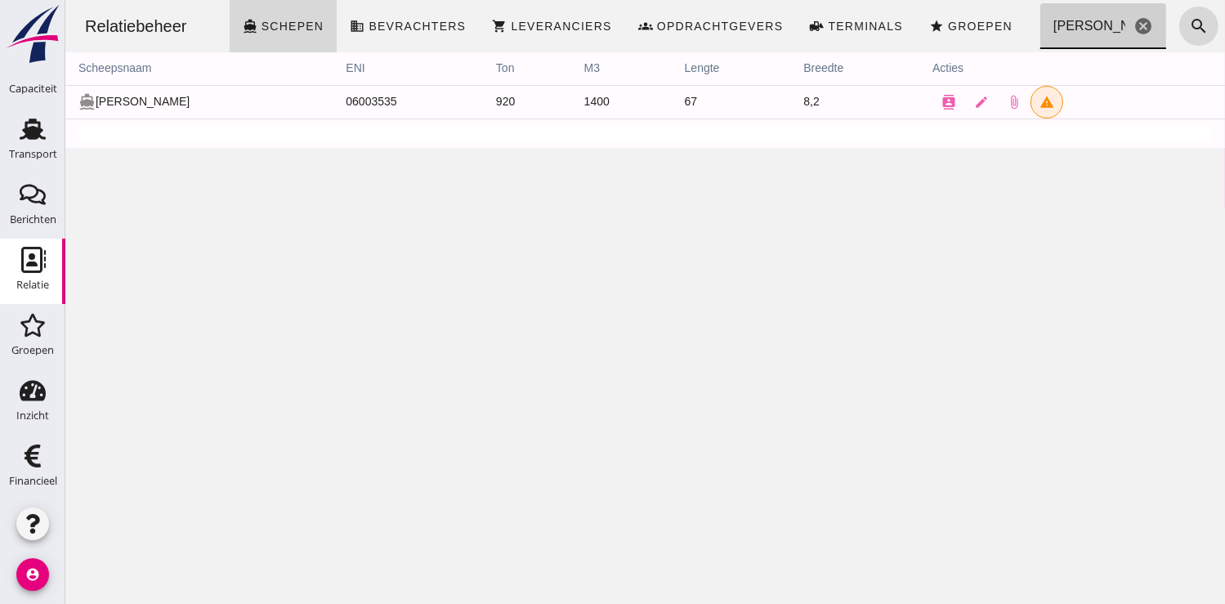
click input "[PERSON_NAME]"
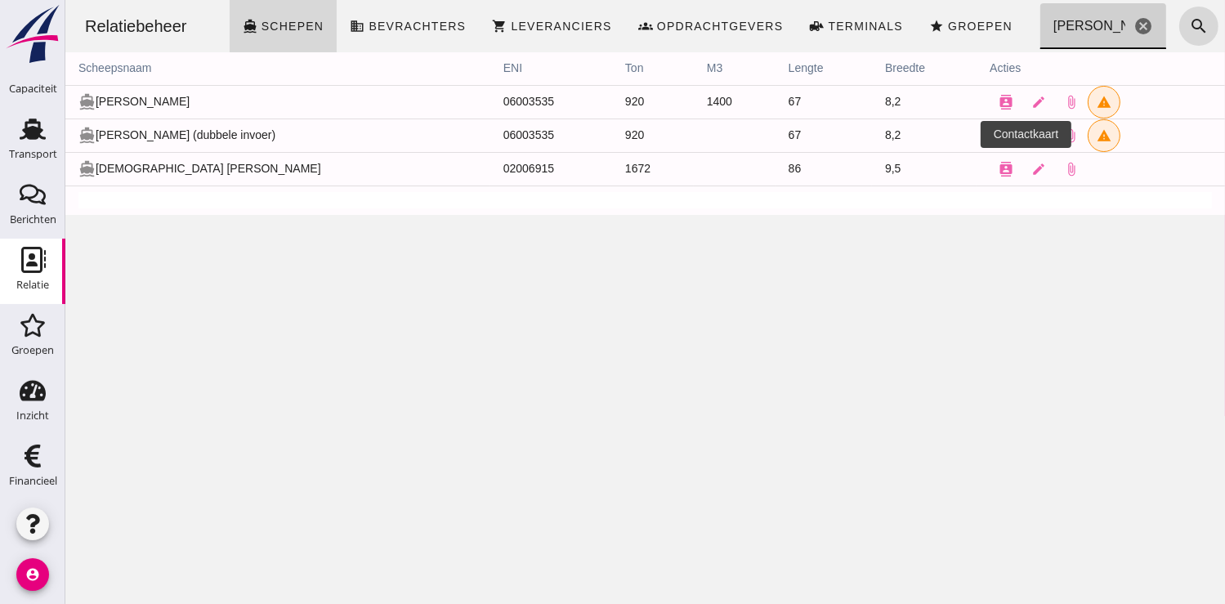
type input "[PERSON_NAME]"
click at [998, 137] on icon "contacts" at bounding box center [1005, 135] width 15 height 15
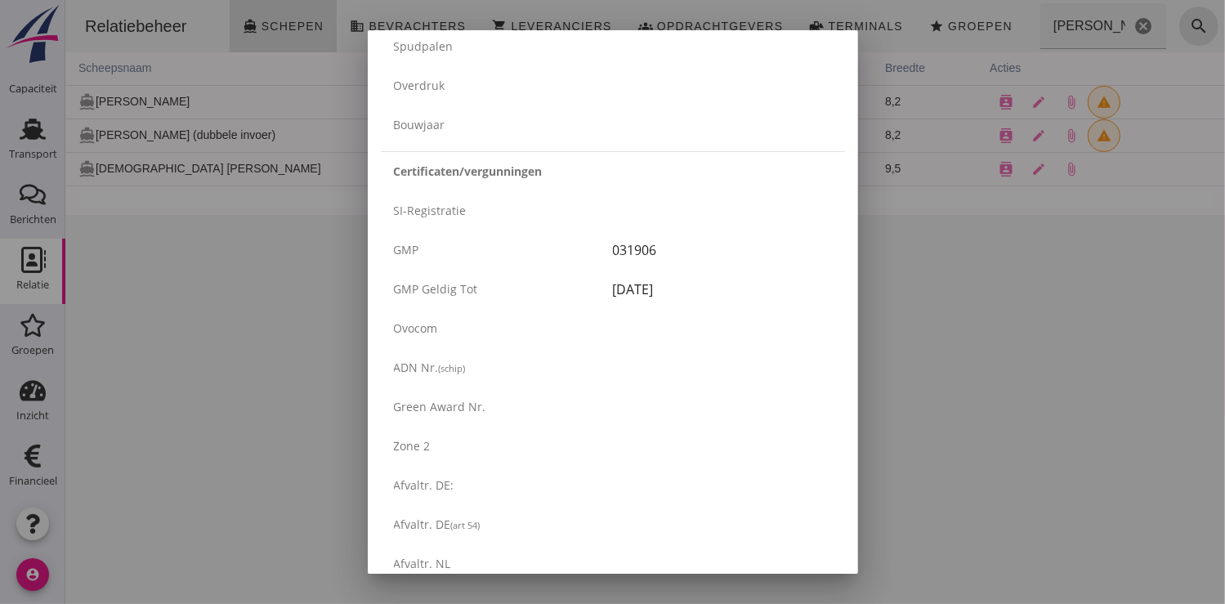
scroll to position [2775, 0]
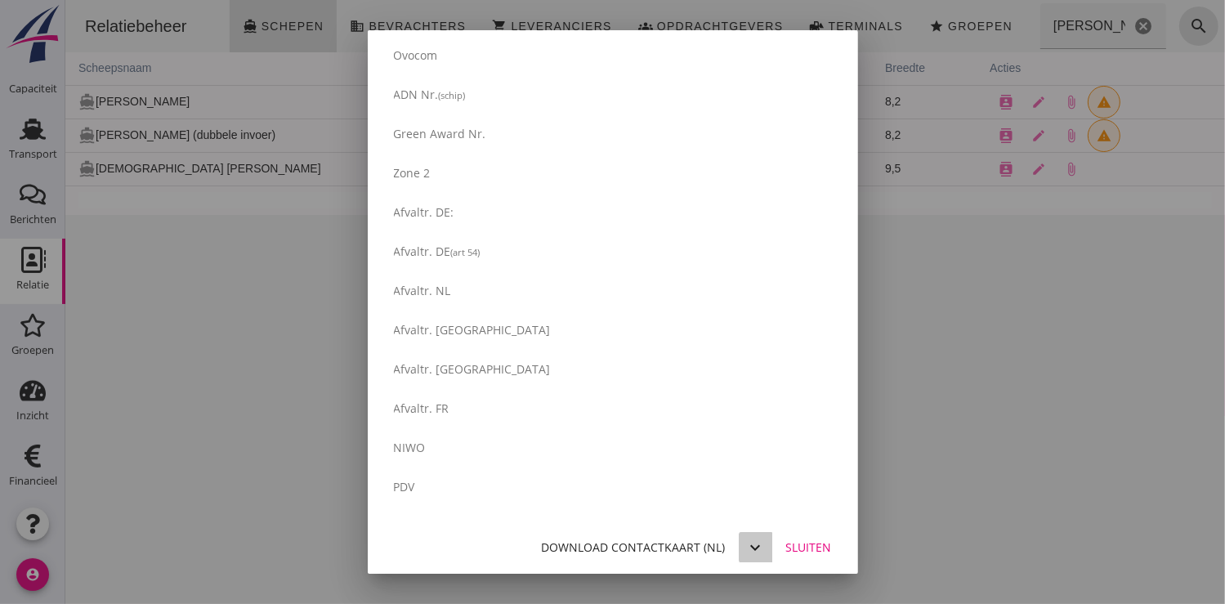
click at [746, 545] on icon "expand_more" at bounding box center [756, 548] width 20 height 20
click at [1053, 411] on div at bounding box center [612, 302] width 1225 height 604
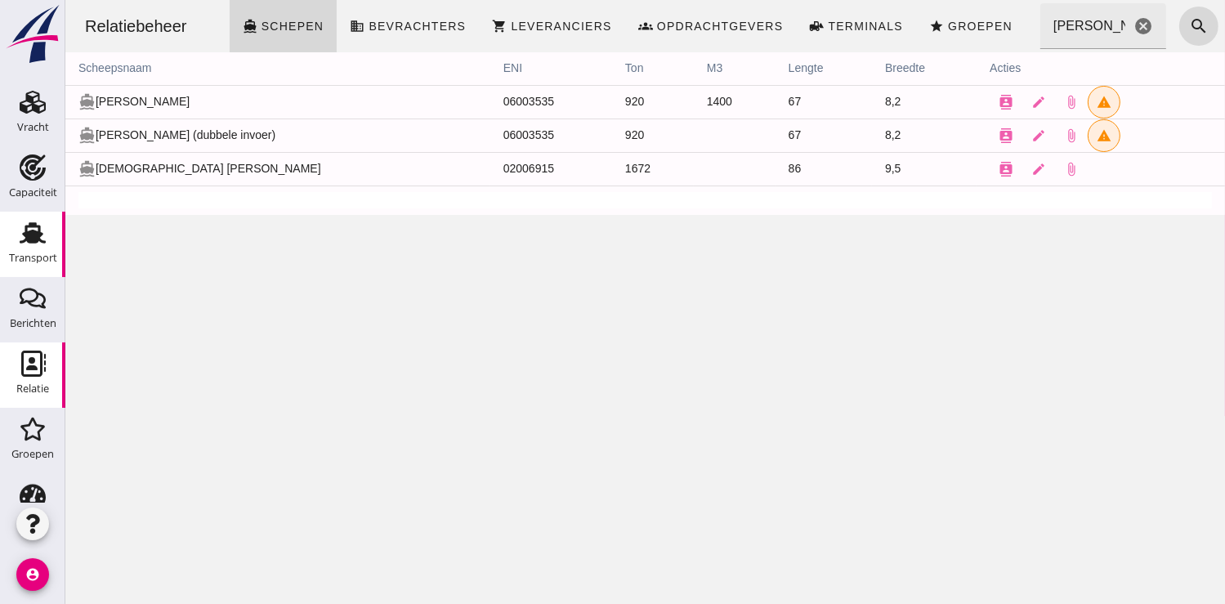
scroll to position [0, 0]
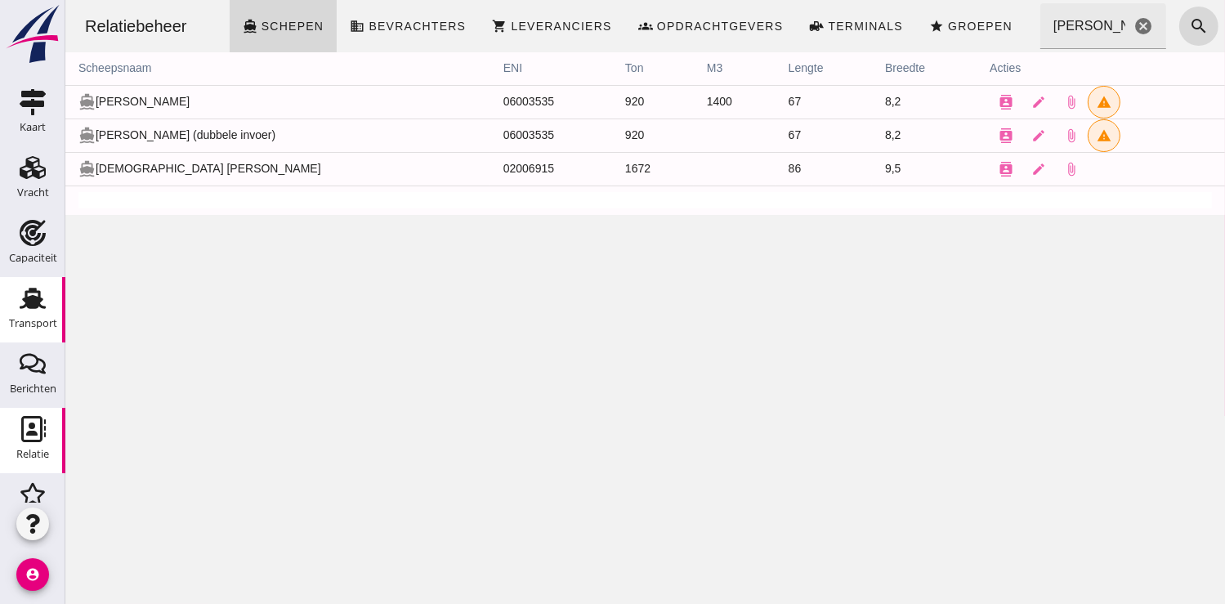
click at [20, 306] on use at bounding box center [33, 298] width 26 height 21
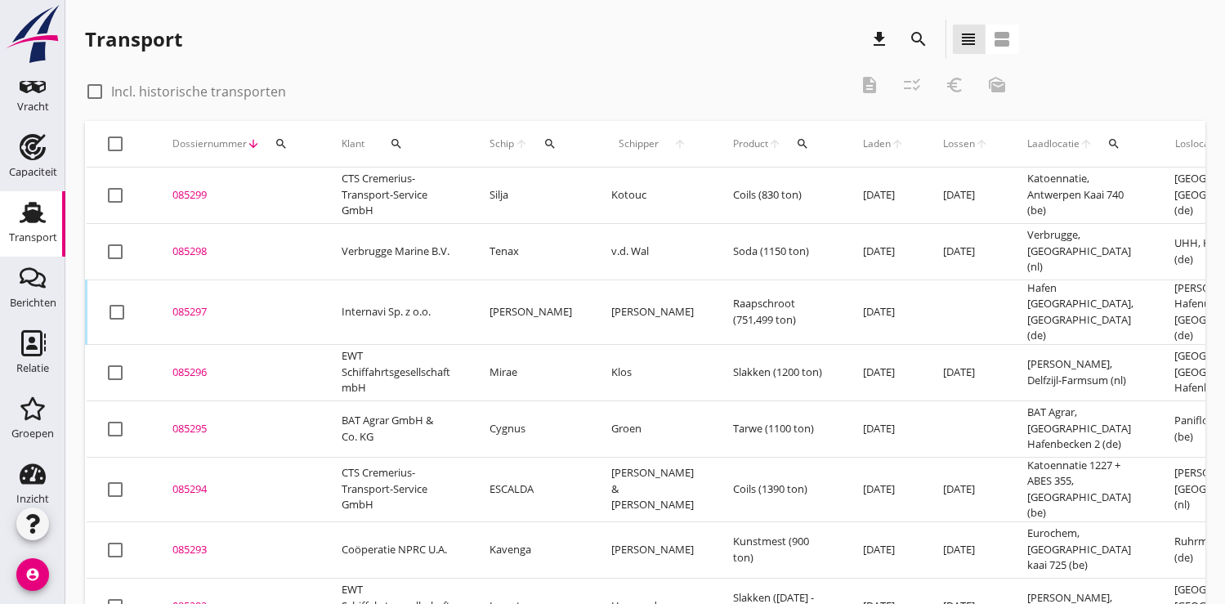
scroll to position [169, 0]
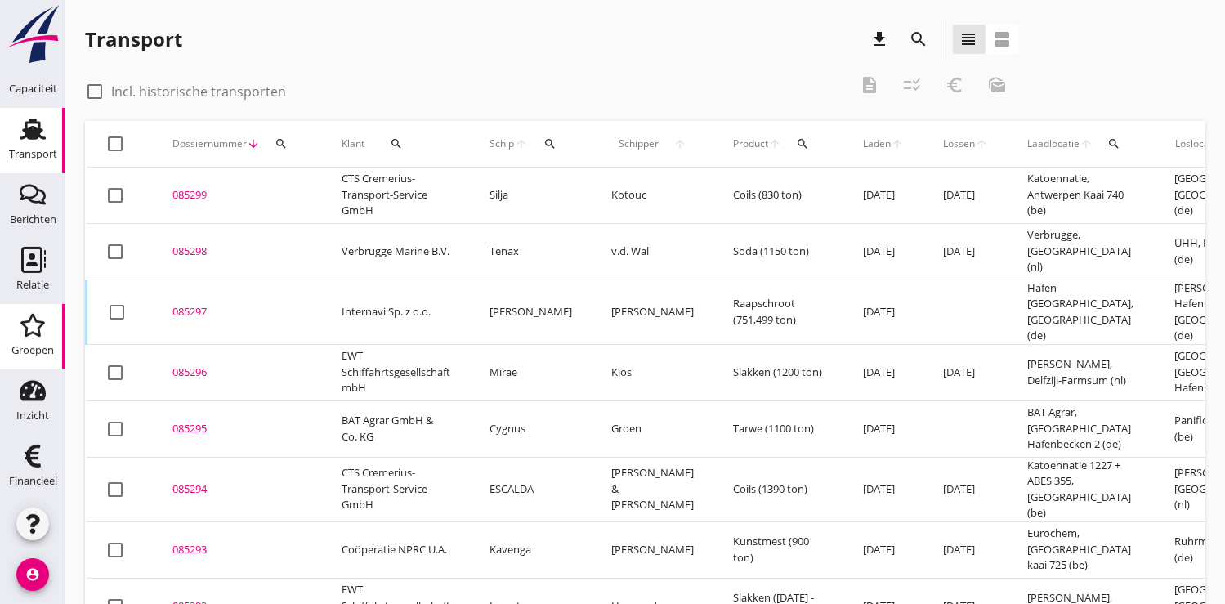
click at [33, 332] on use at bounding box center [32, 325] width 25 height 23
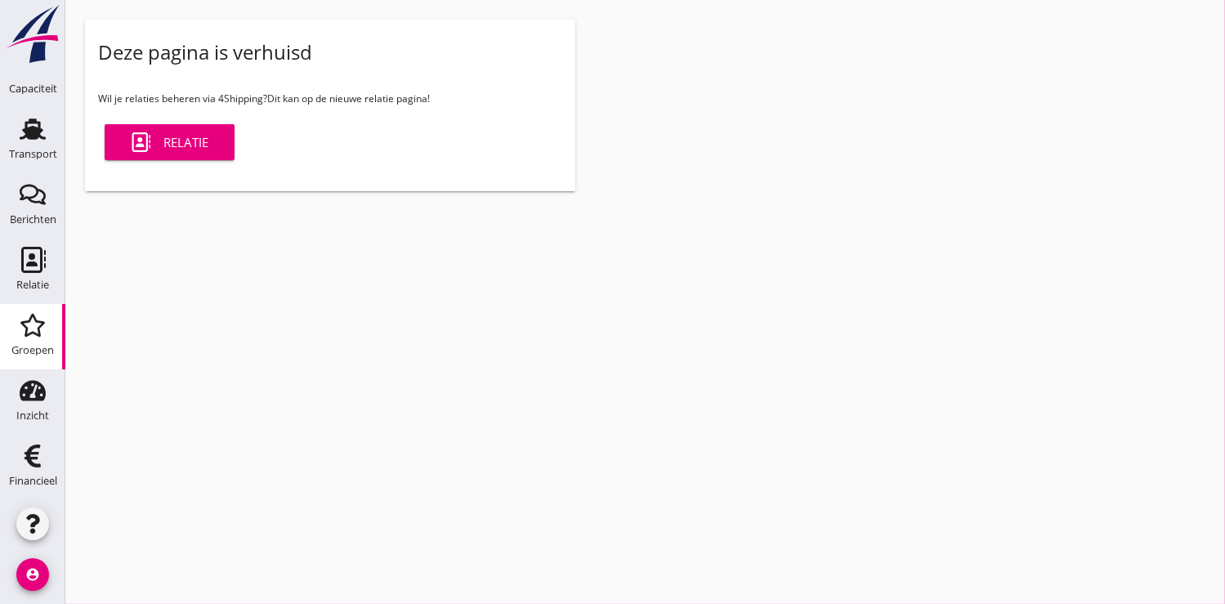
scroll to position [169, 0]
click at [172, 145] on div "Relatie" at bounding box center [170, 142] width 78 height 20
